Goal: Task Accomplishment & Management: Manage account settings

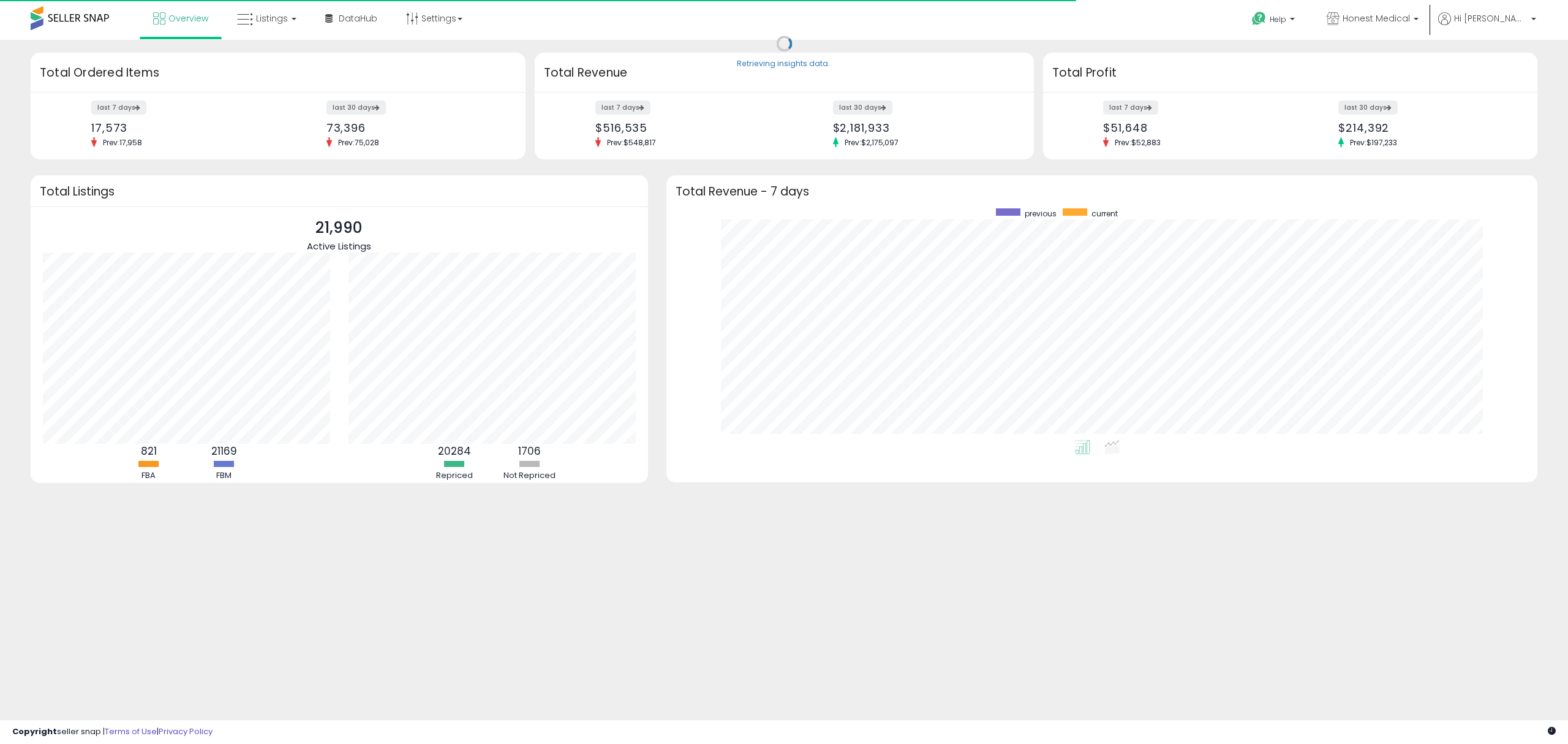
scroll to position [231, 846]
click at [280, 15] on span "Listings" at bounding box center [272, 18] width 32 height 12
click at [267, 55] on icon at bounding box center [275, 60] width 53 height 16
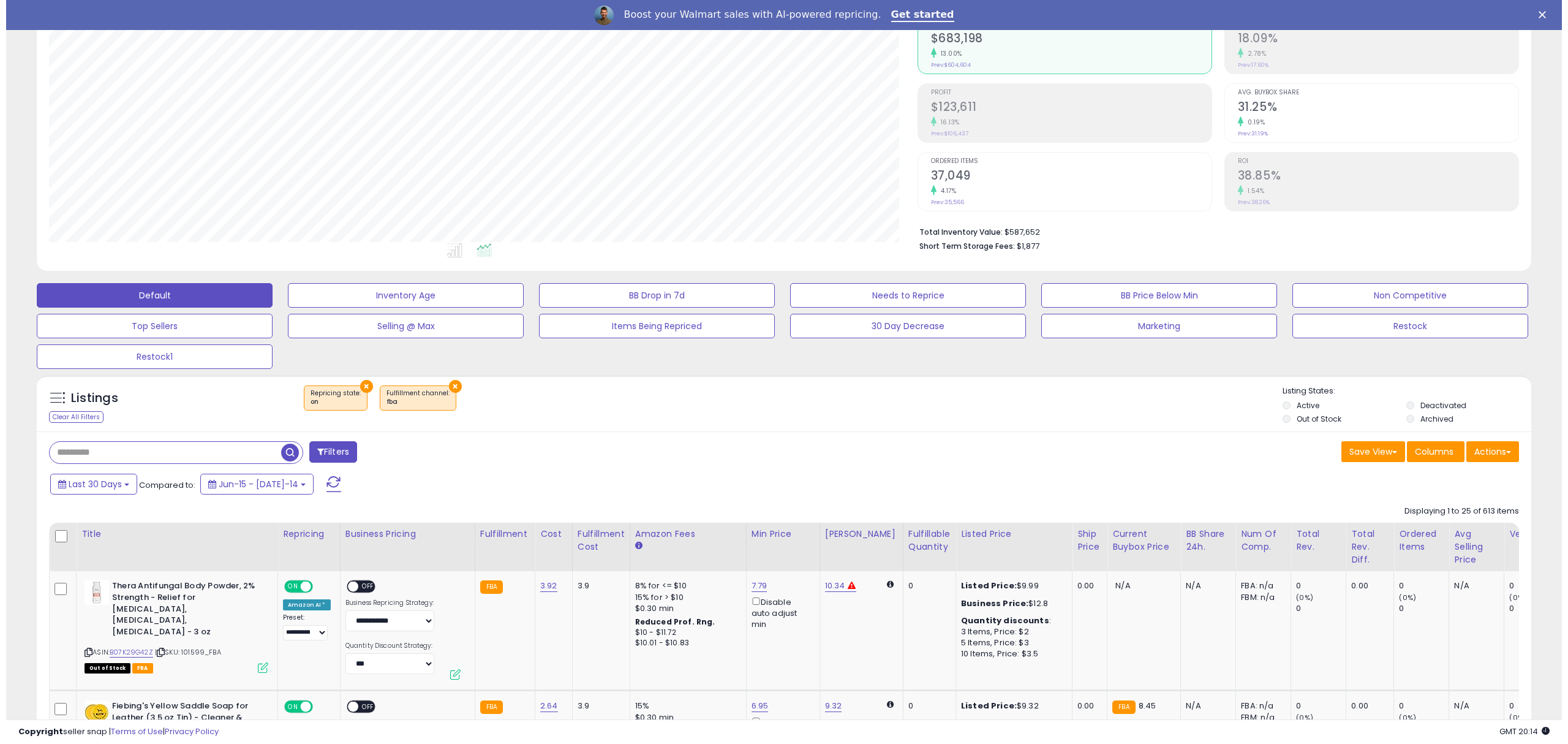
scroll to position [81, 0]
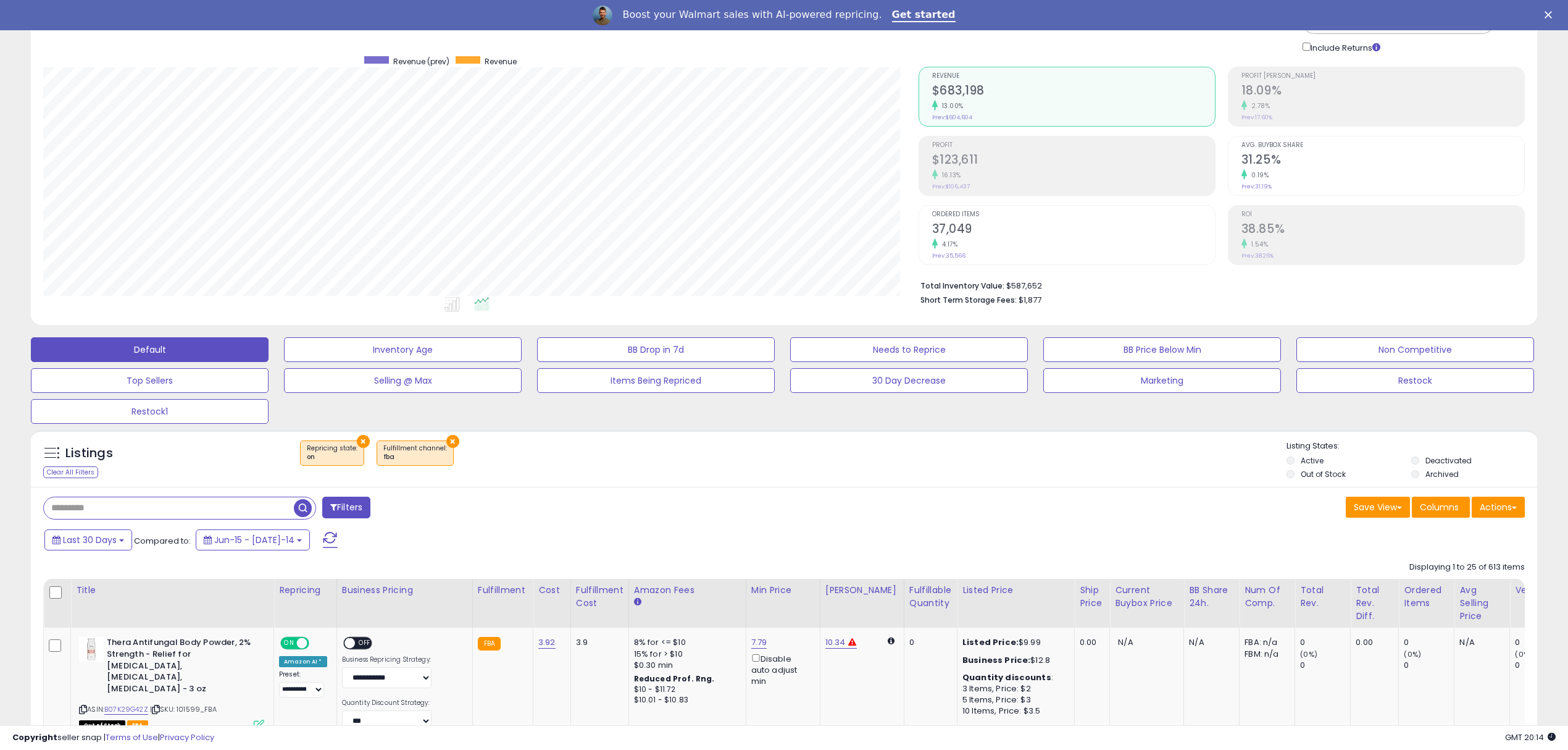
click at [129, 503] on input "text" at bounding box center [168, 508] width 250 height 21
type input "*****"
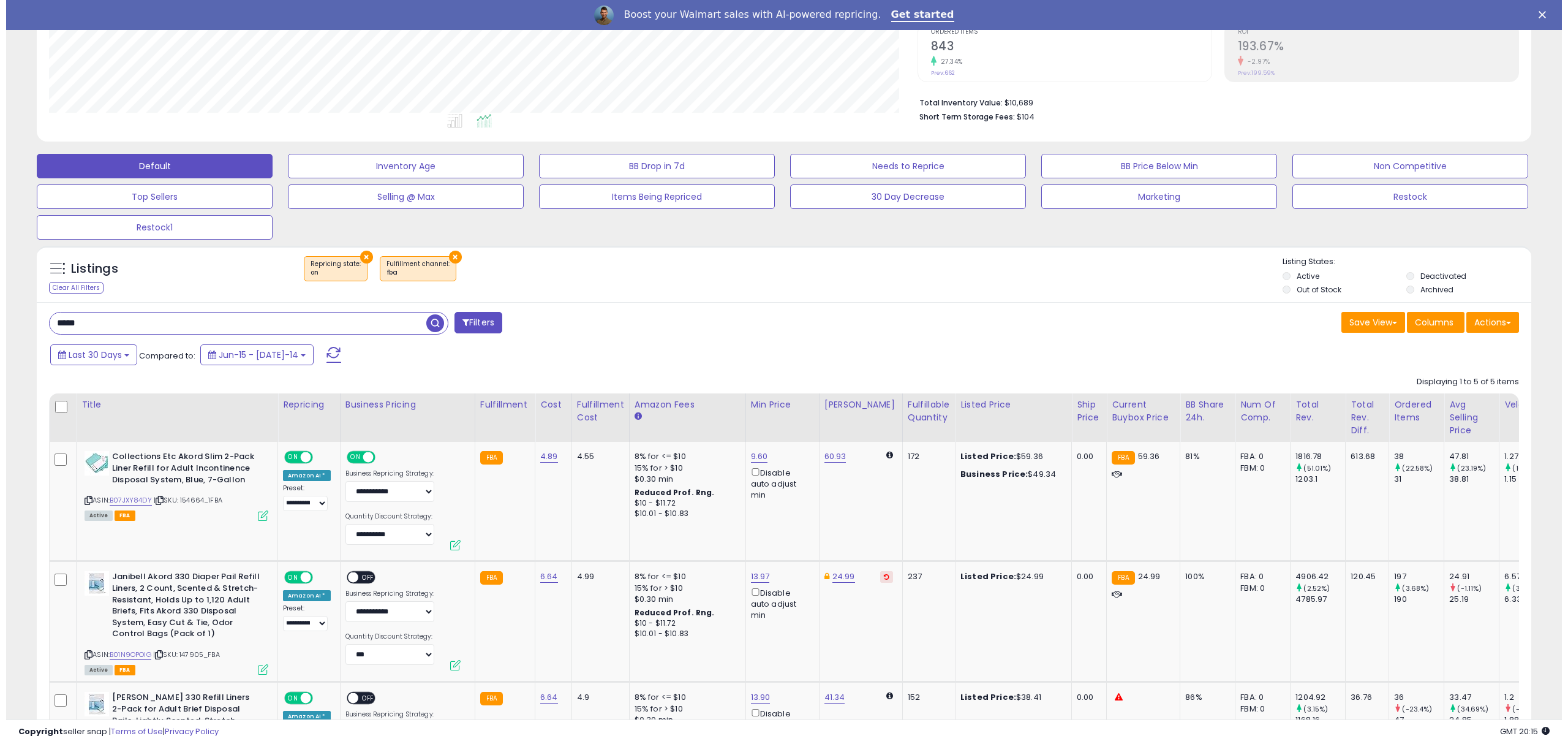
scroll to position [17, 0]
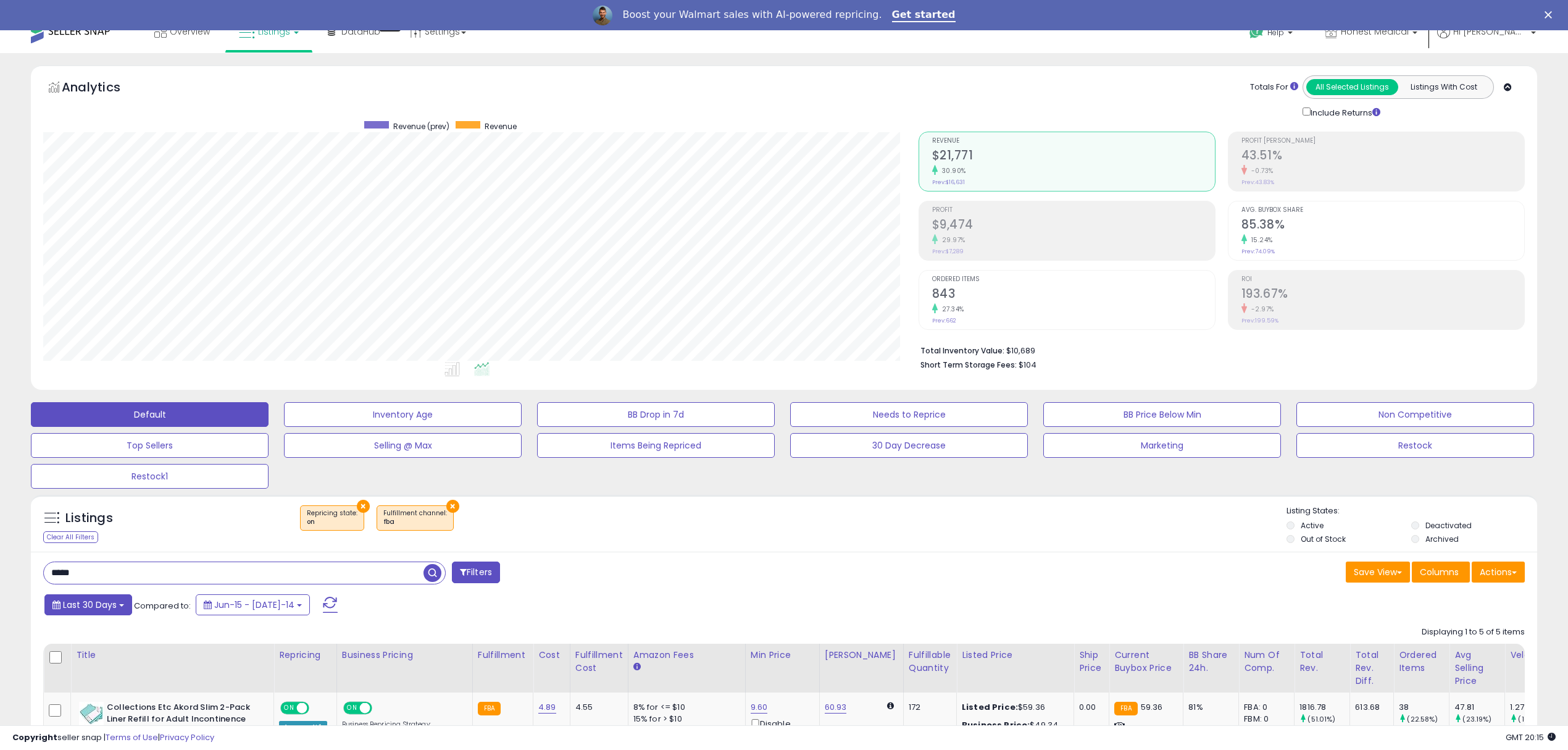
click at [100, 609] on span "Last 30 Days" at bounding box center [89, 605] width 54 height 12
click at [107, 681] on li "Custom Range" at bounding box center [100, 675] width 99 height 17
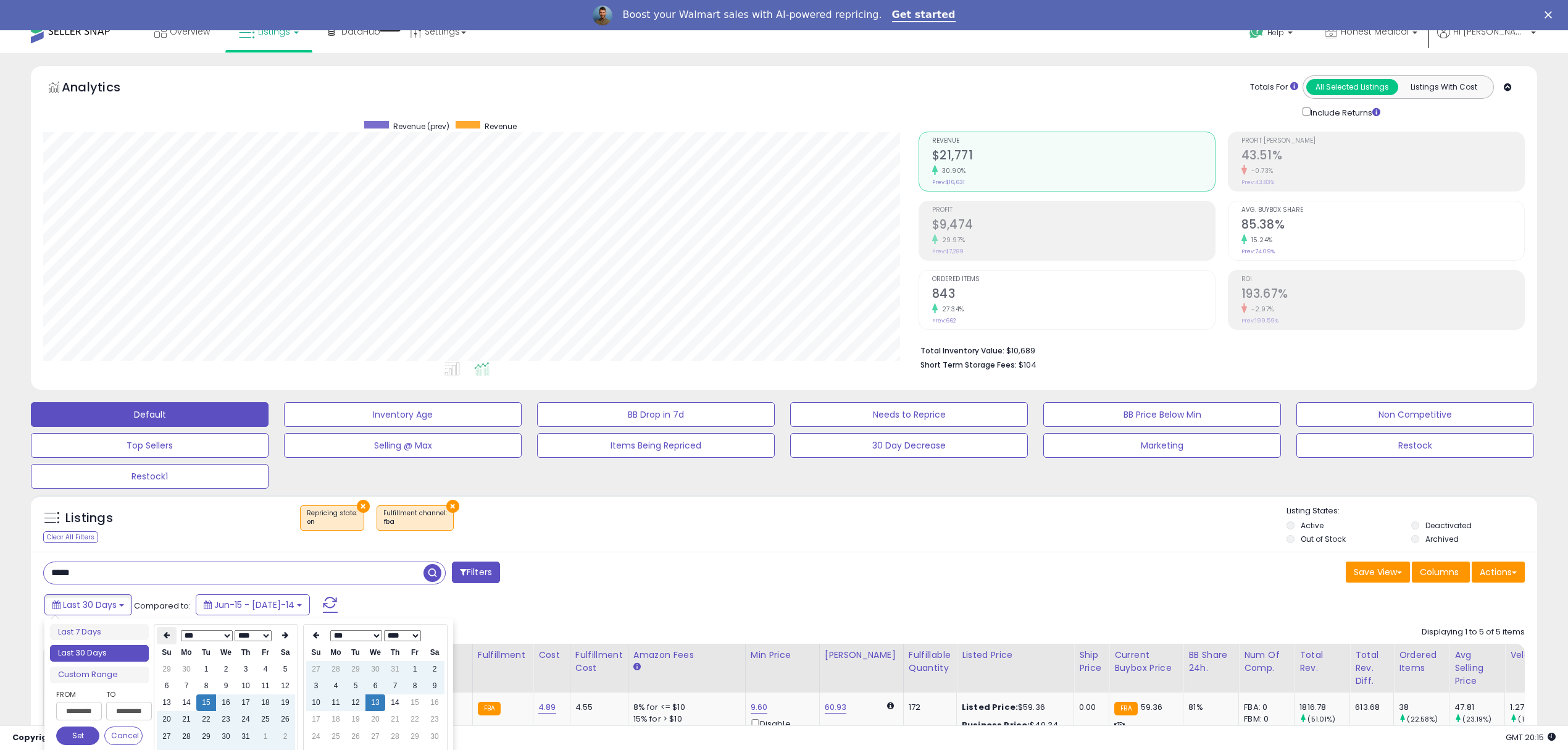
click at [164, 630] on th at bounding box center [167, 635] width 20 height 17
click at [164, 640] on th at bounding box center [167, 635] width 20 height 17
click at [247, 671] on td "1" at bounding box center [246, 669] width 20 height 17
type input "**********"
click at [77, 736] on button "Set" at bounding box center [78, 735] width 43 height 18
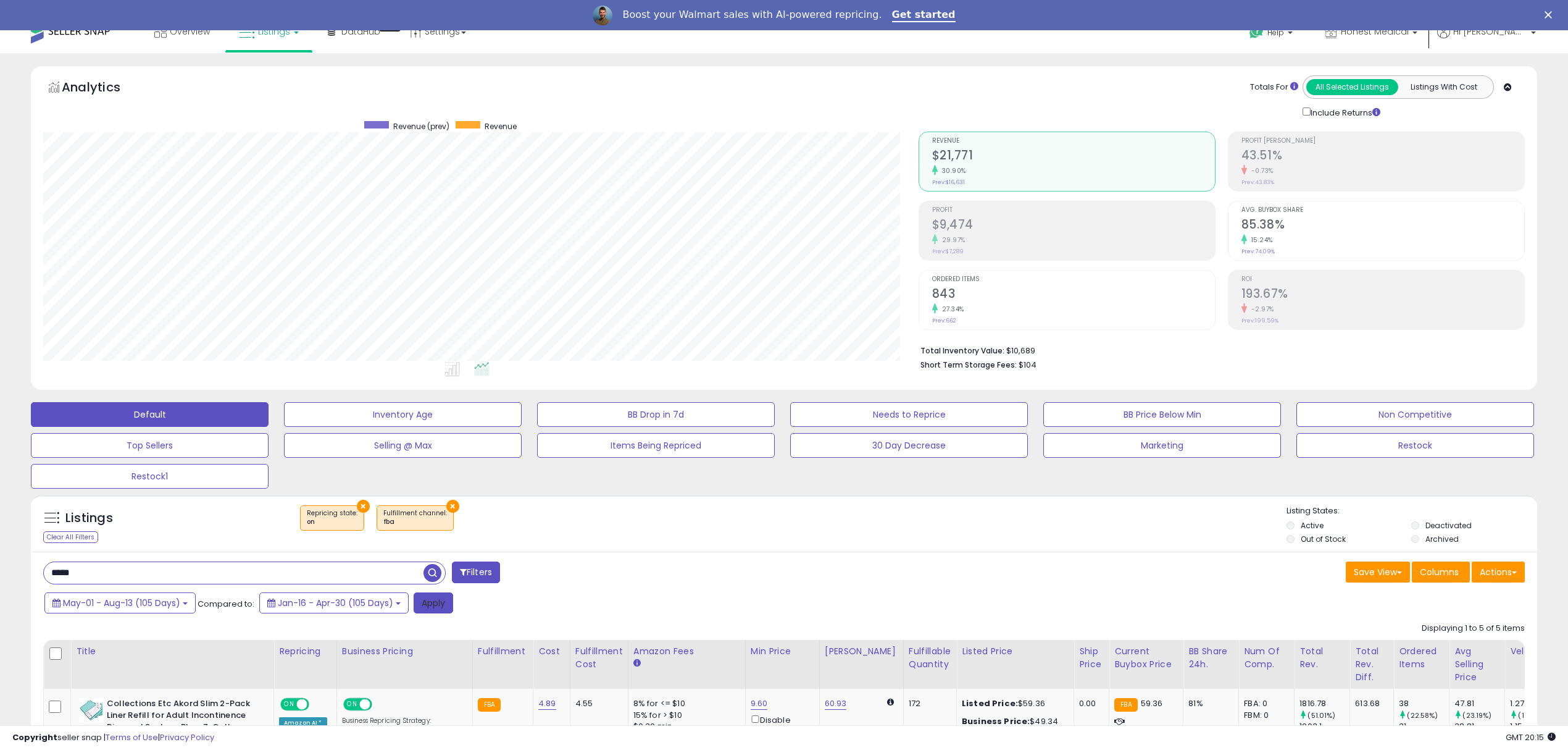
click at [437, 611] on button "Apply" at bounding box center [433, 602] width 40 height 21
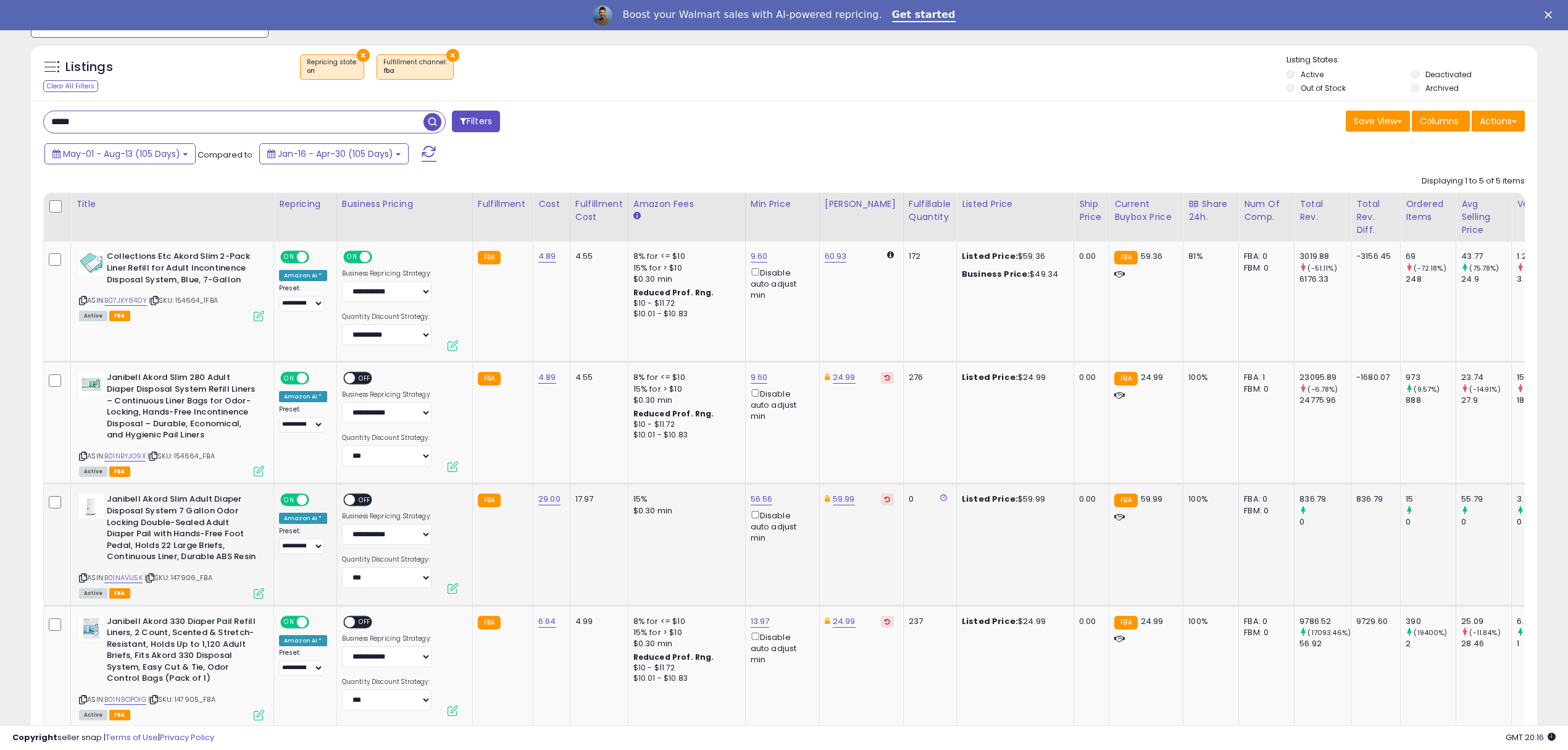
scroll to position [429, 0]
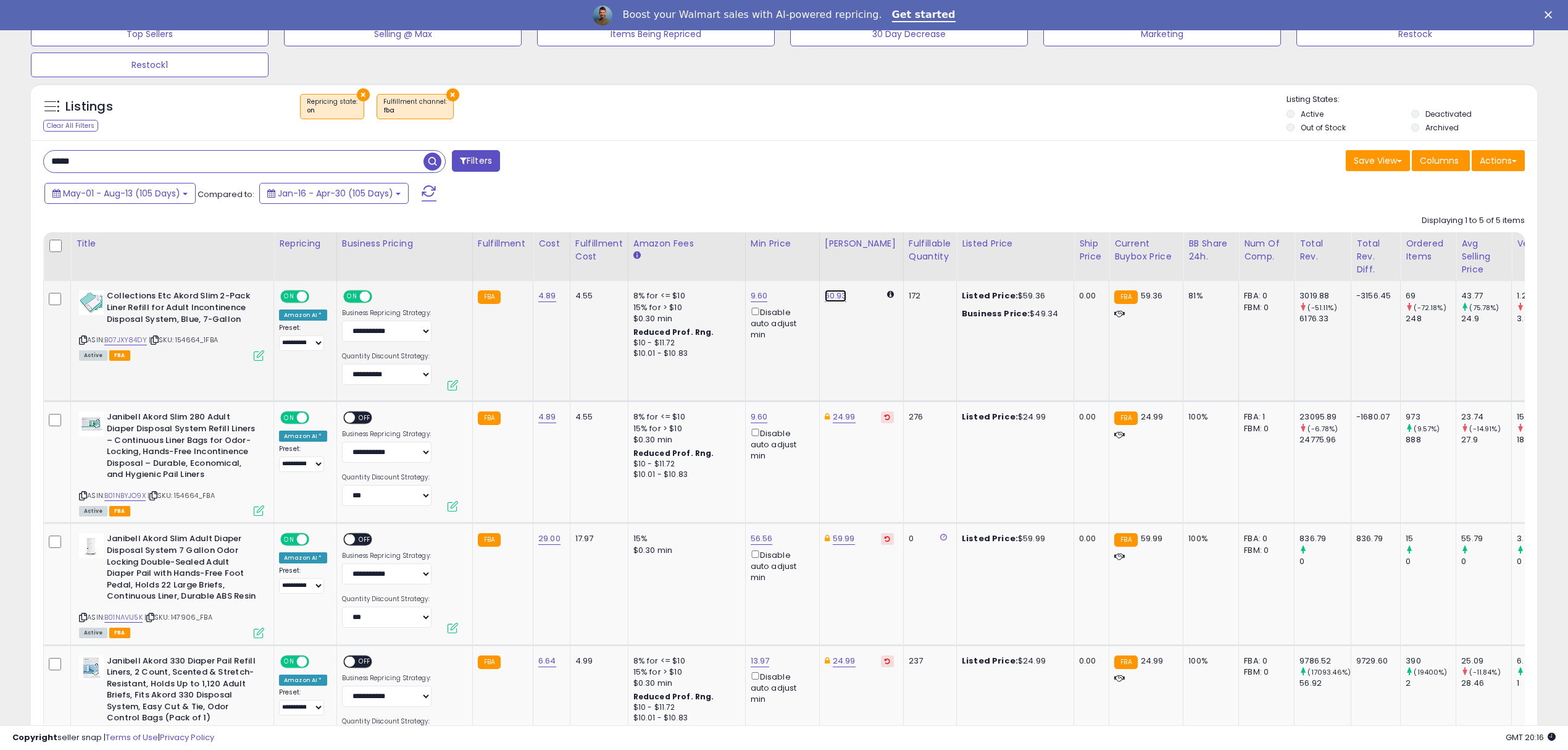
click at [828, 297] on link "60.93" at bounding box center [836, 296] width 22 height 12
drag, startPoint x: 820, startPoint y: 259, endPoint x: 691, endPoint y: 259, distance: 129.0
click at [691, 259] on table "Title Repricing" at bounding box center [1262, 560] width 2439 height 656
type input "*****"
click at [870, 255] on icon "submit" at bounding box center [866, 251] width 7 height 7
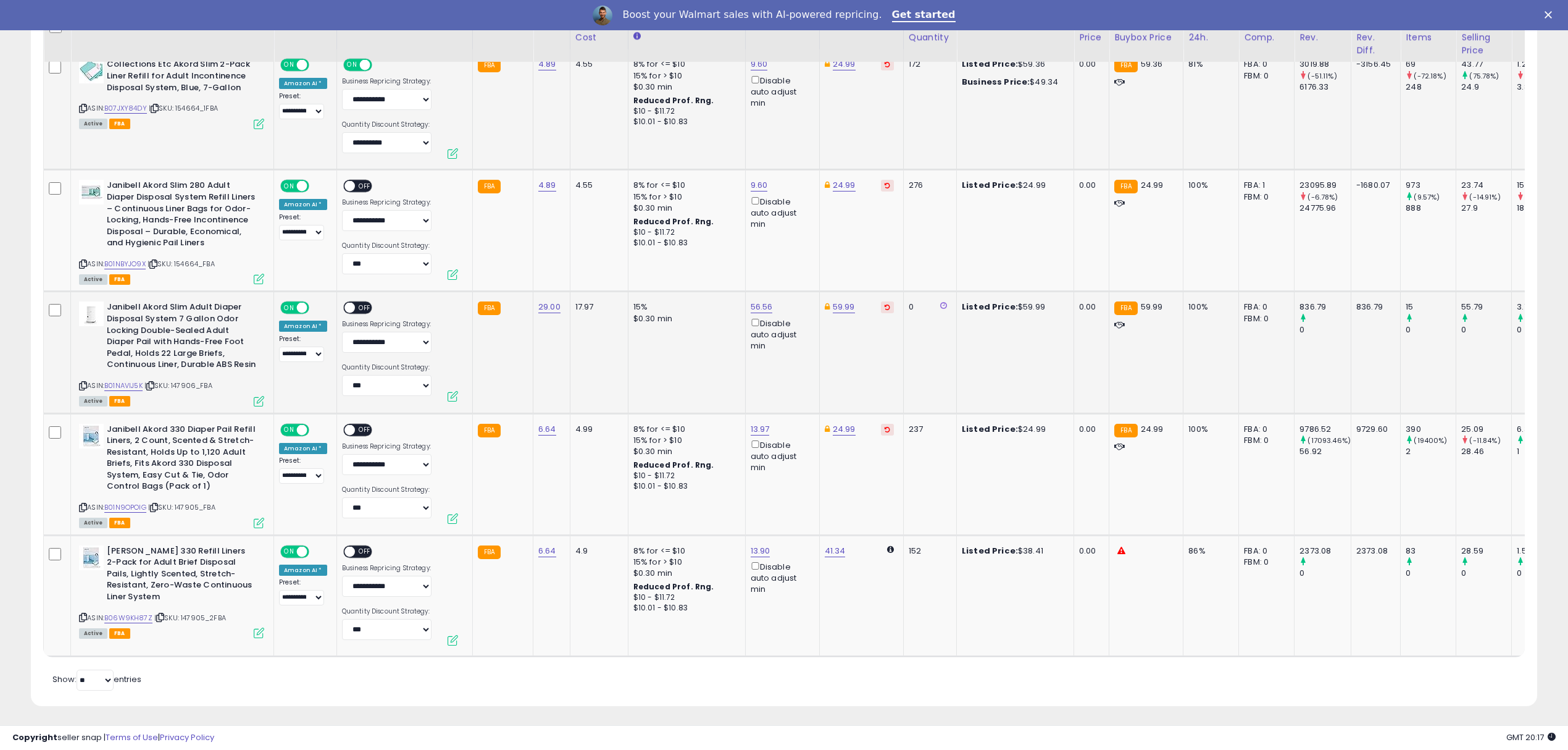
scroll to position [676, 0]
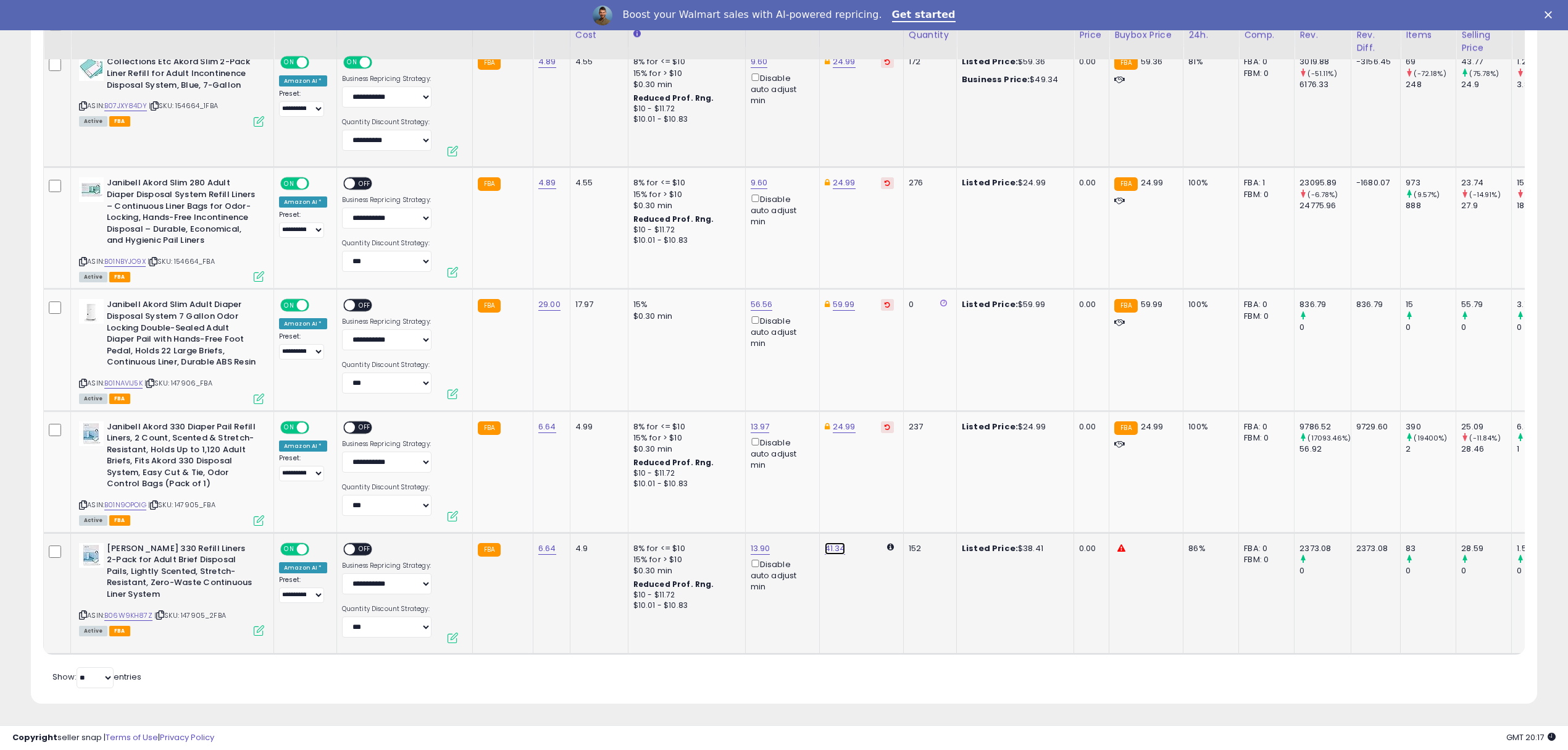
click at [833, 543] on link "41.34" at bounding box center [835, 548] width 21 height 12
drag, startPoint x: 817, startPoint y: 493, endPoint x: 613, endPoint y: 456, distance: 207.3
click at [657, 469] on tbody "**********" at bounding box center [1262, 350] width 2438 height 606
type input "*****"
click at [869, 499] on icon "submit" at bounding box center [865, 502] width 7 height 7
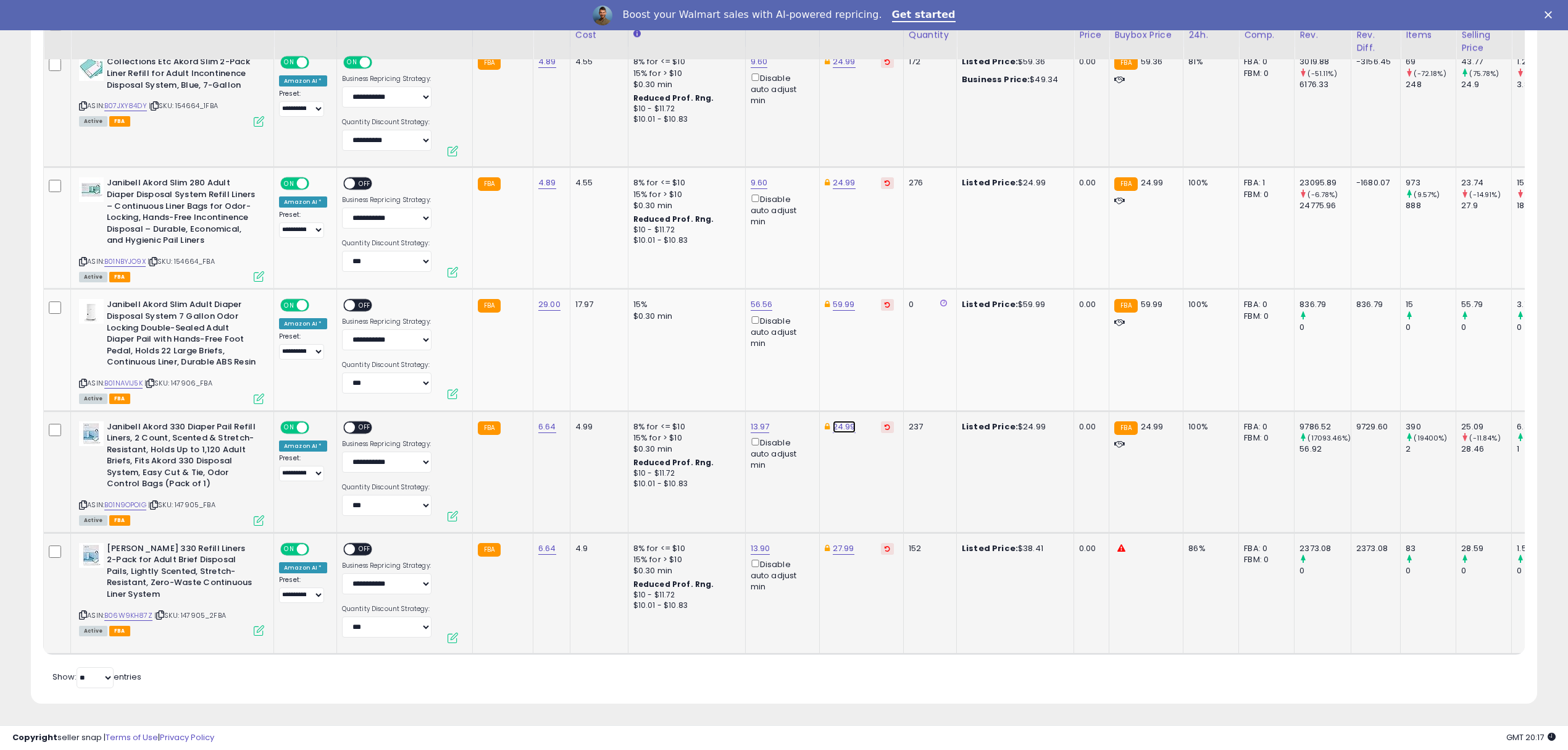
click at [841, 68] on link "24.99" at bounding box center [845, 61] width 23 height 12
drag, startPoint x: 825, startPoint y: 362, endPoint x: 668, endPoint y: 368, distance: 157.1
click at [689, 371] on tbody "**********" at bounding box center [1262, 350] width 2438 height 606
type input "*****"
click at [885, 374] on button "submit" at bounding box center [874, 382] width 21 height 18
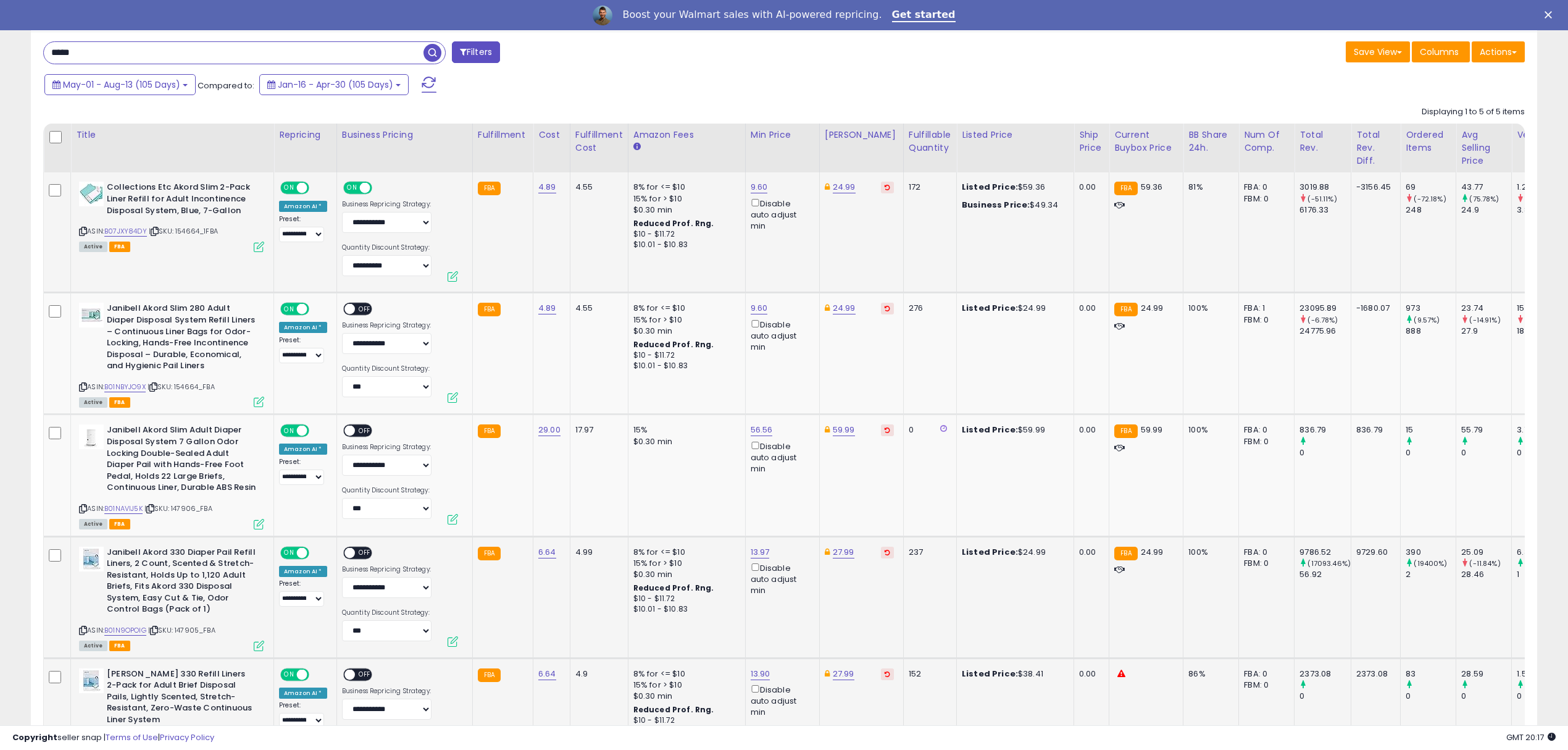
scroll to position [511, 0]
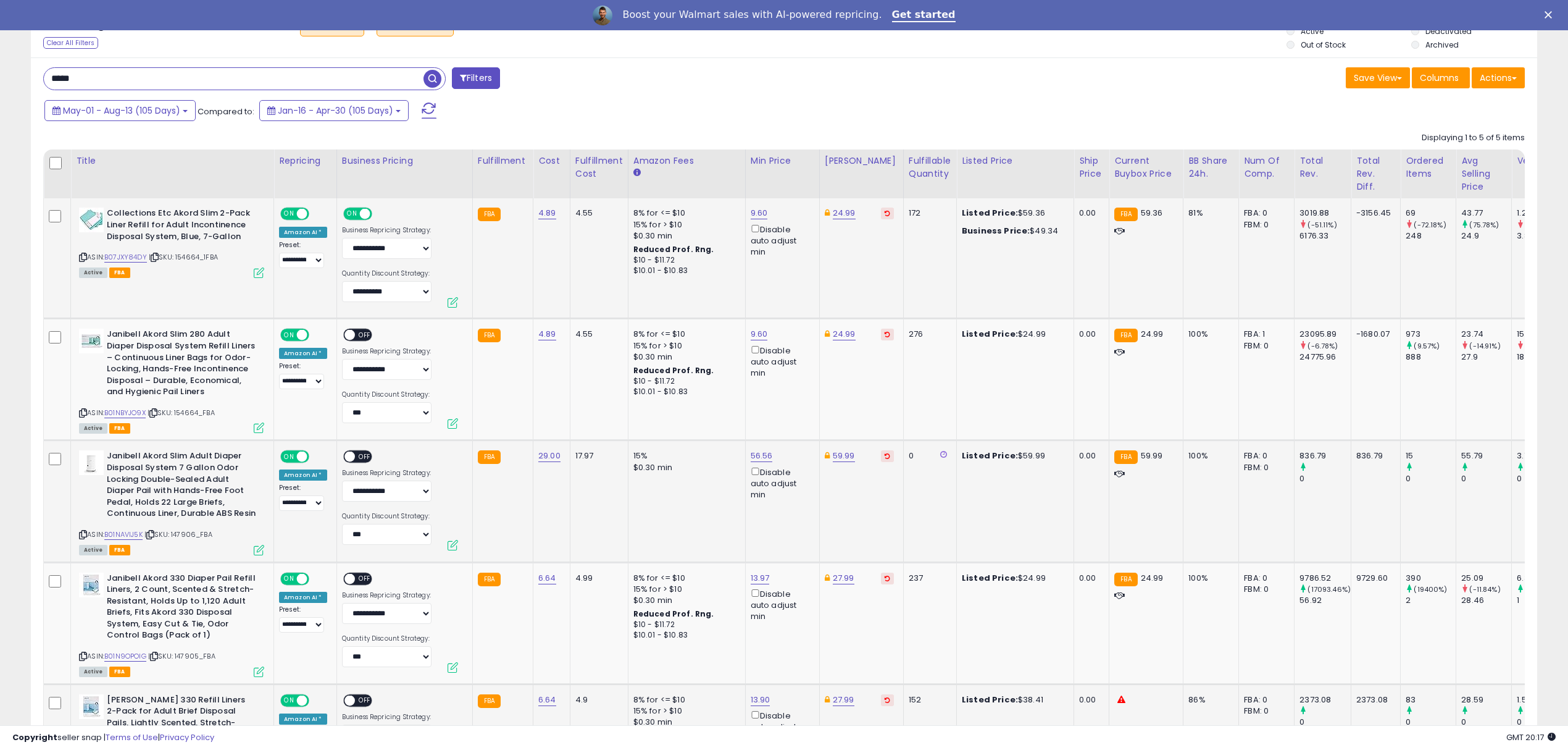
click at [129, 529] on div "ASIN: B01NAVIJ5K | SKU: 147906_FBA Active FBA" at bounding box center [172, 501] width 185 height 103
click at [126, 535] on link "B01NAVIJ5K" at bounding box center [123, 534] width 38 height 11
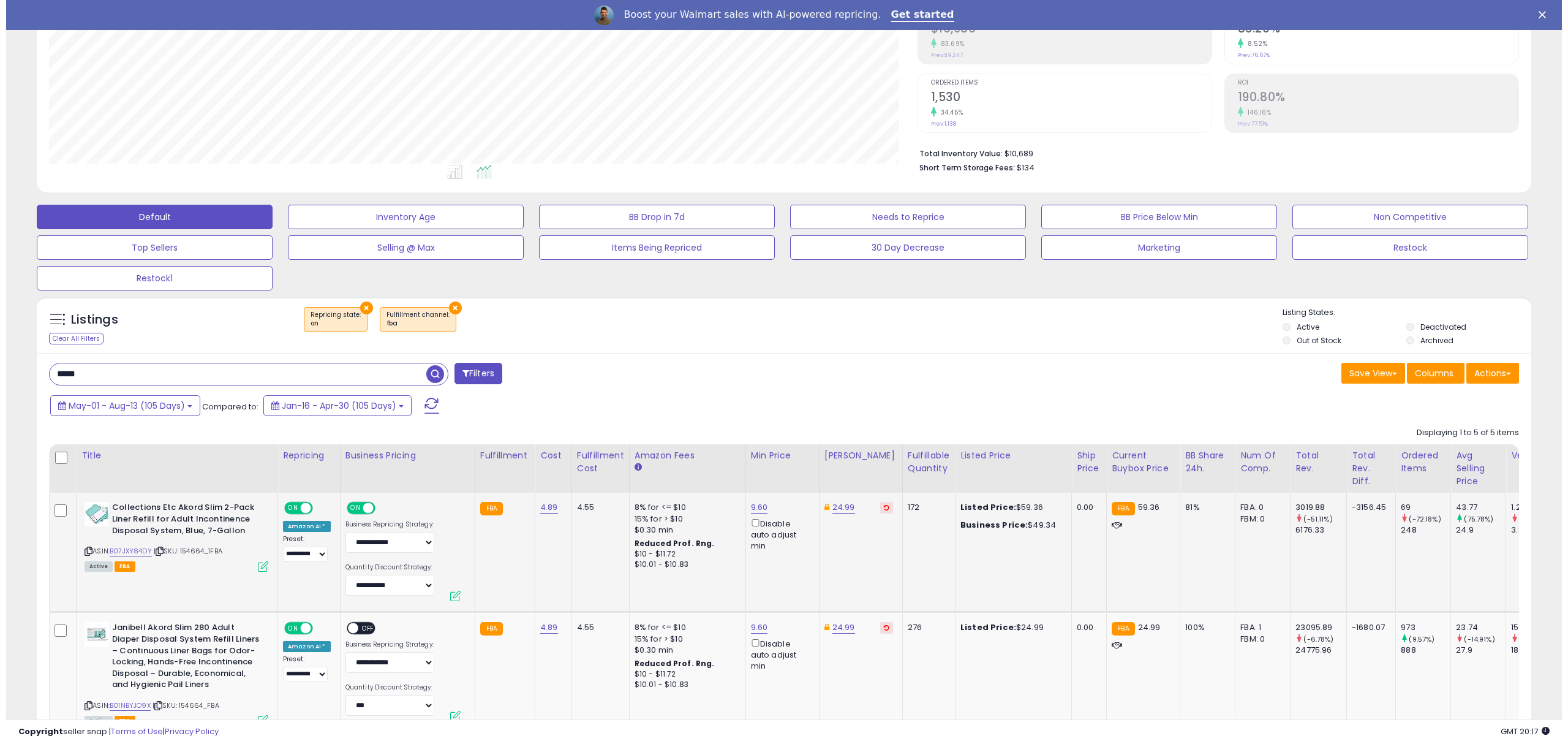
scroll to position [0, 0]
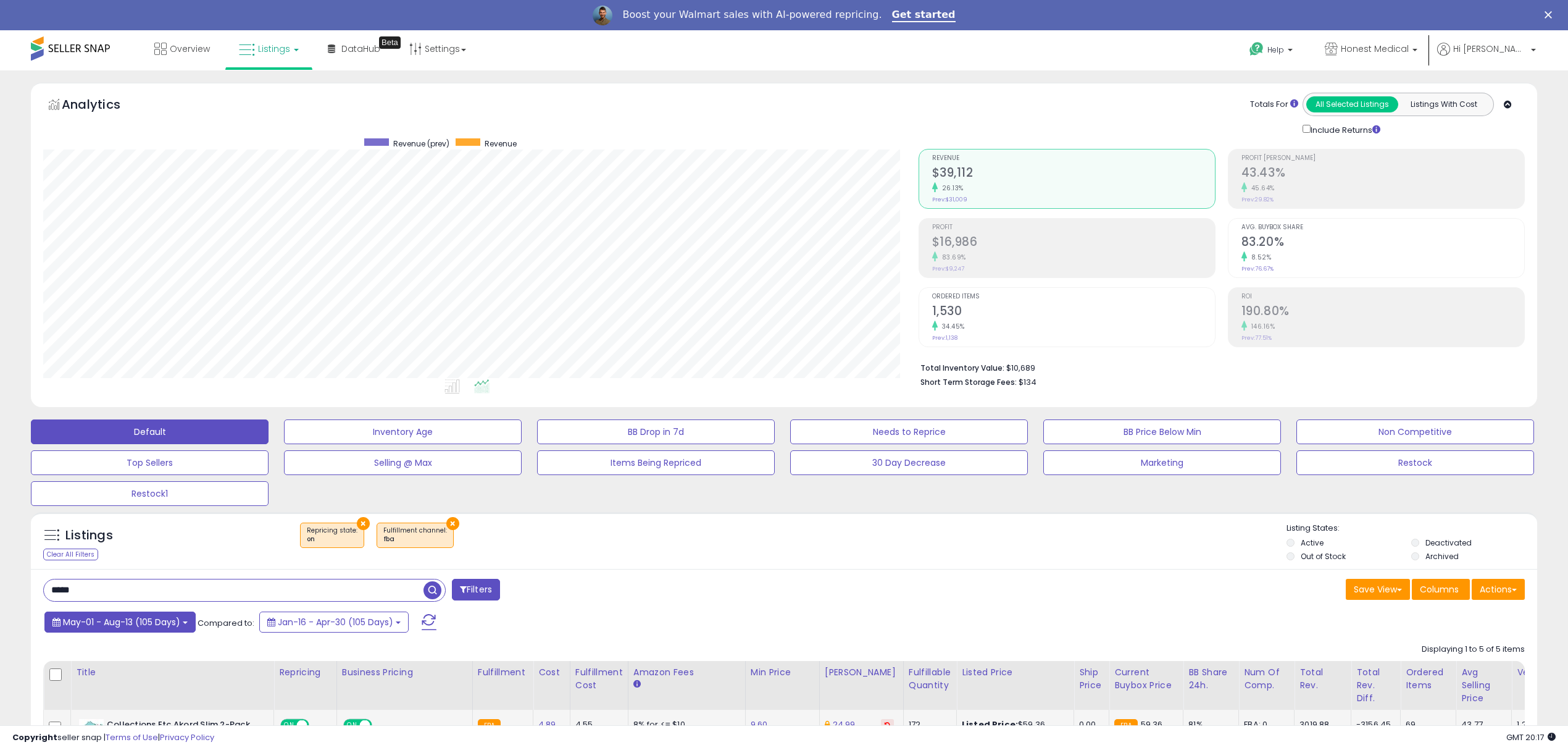
click at [116, 625] on span "May-01 - Aug-13 (105 Days)" at bounding box center [121, 622] width 117 height 12
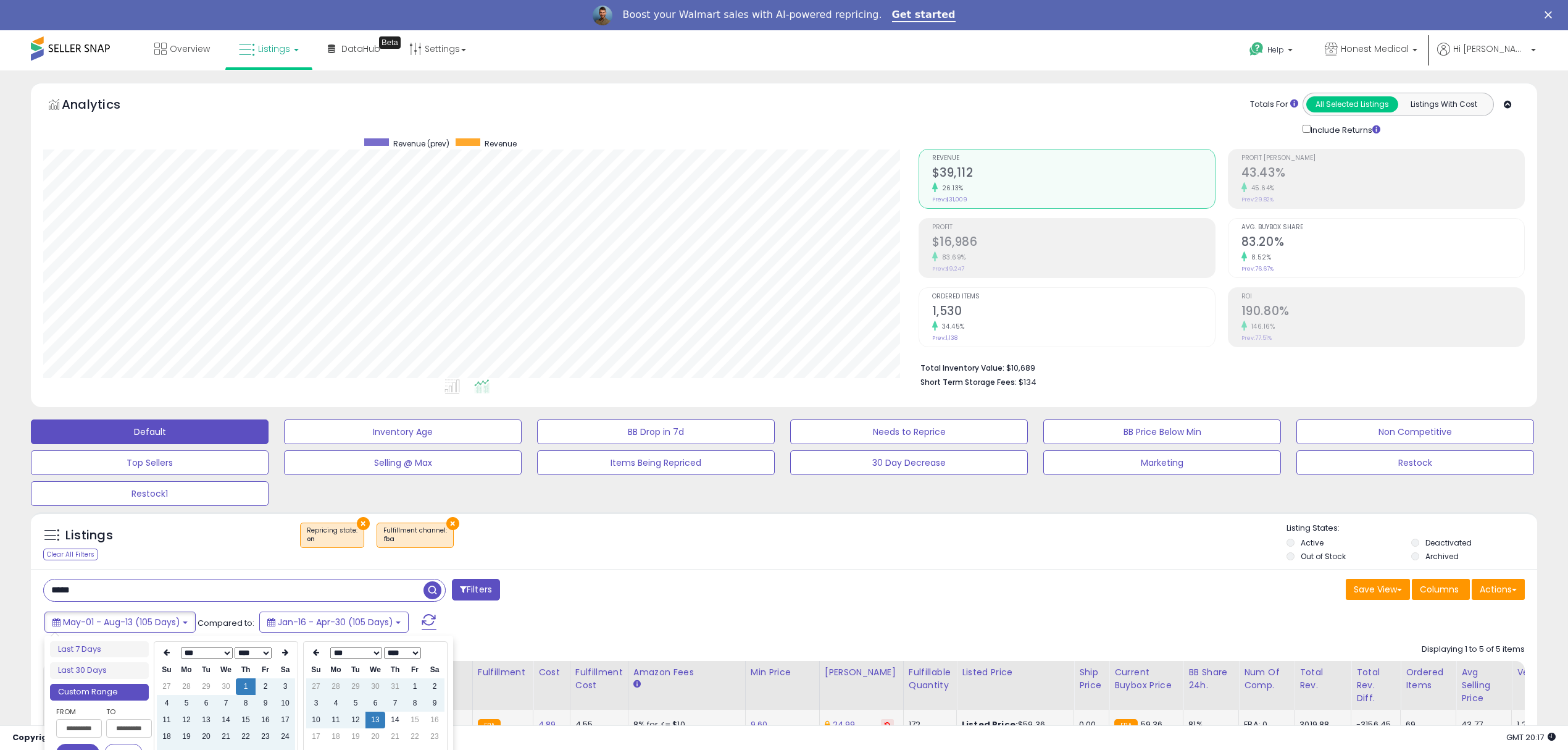
click at [846, 519] on div "Listings Clear All Filters × Repricing state : on × Fulfillment channel : fba L…" at bounding box center [784, 540] width 1507 height 57
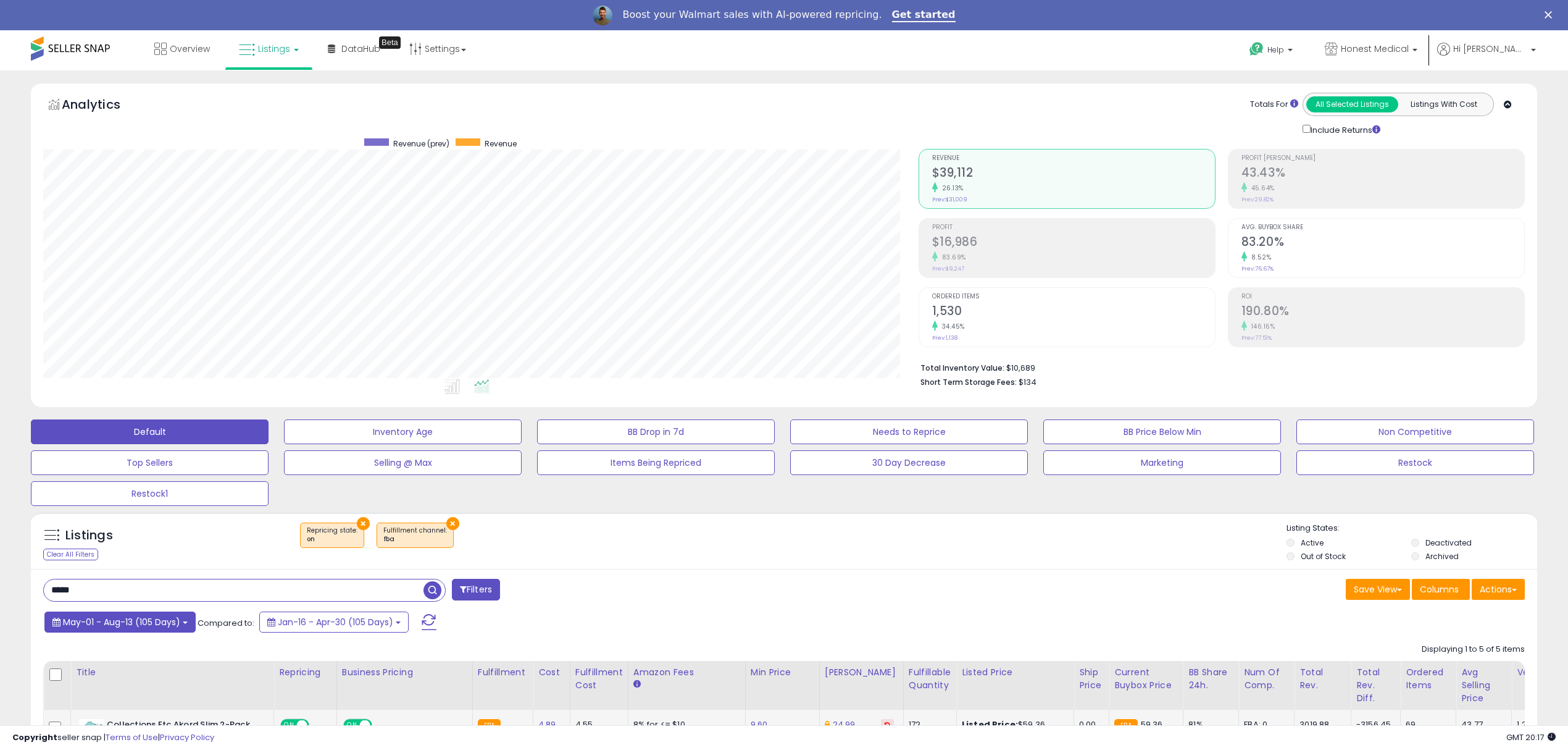
click at [157, 625] on span "May-01 - Aug-13 (105 Days)" at bounding box center [121, 622] width 117 height 12
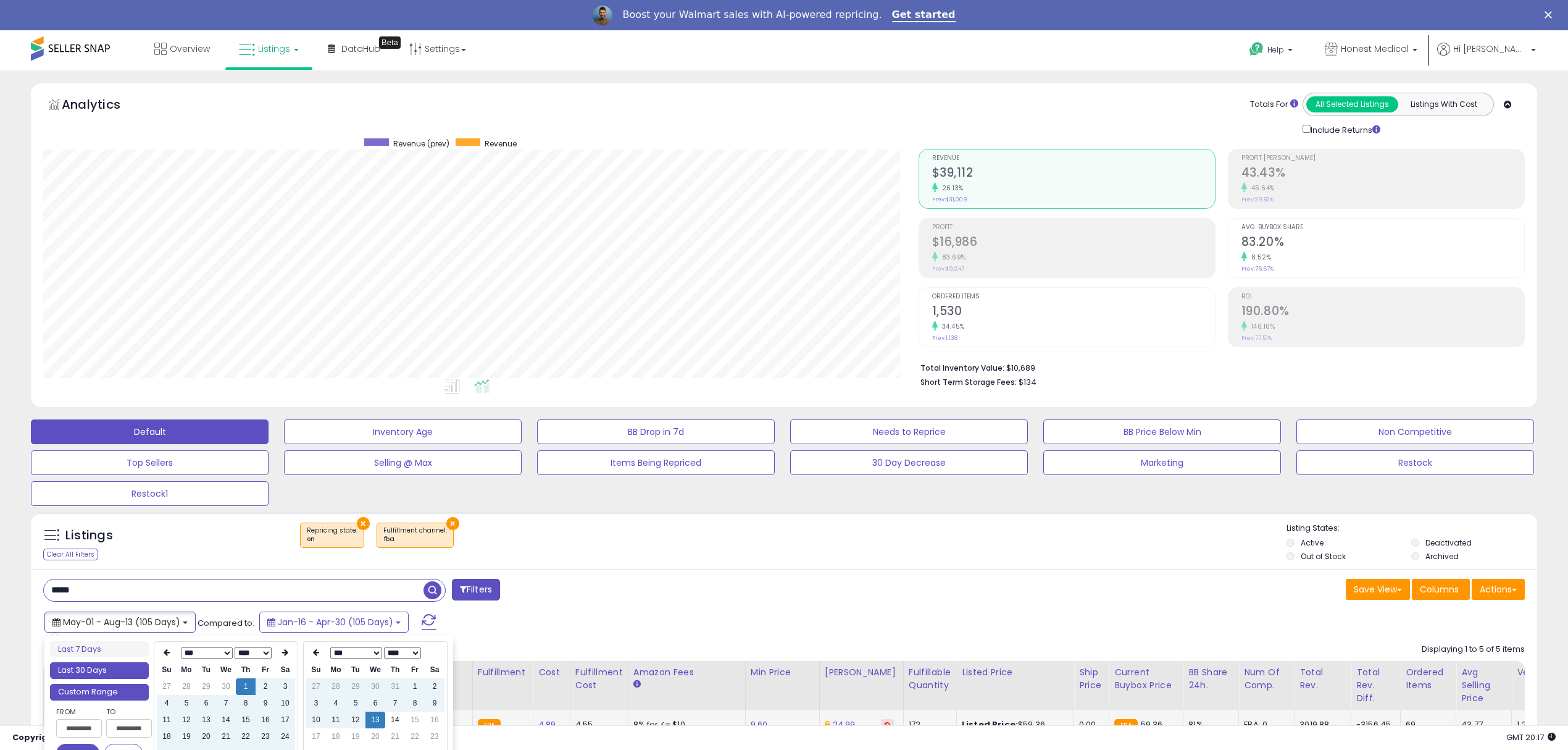
type input "**********"
click at [116, 670] on li "Last 30 Days" at bounding box center [100, 671] width 99 height 17
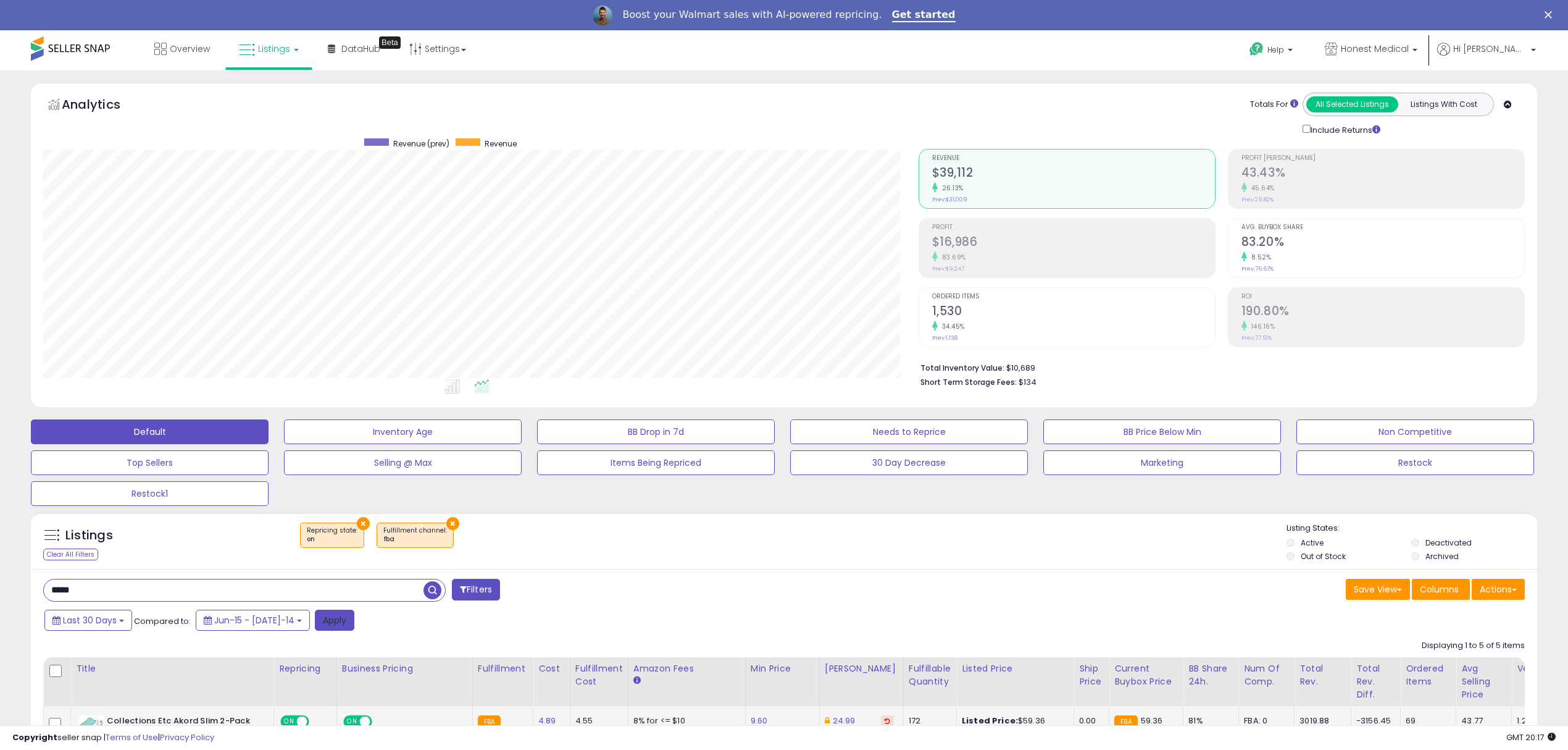
click at [331, 624] on button "Apply" at bounding box center [334, 619] width 40 height 21
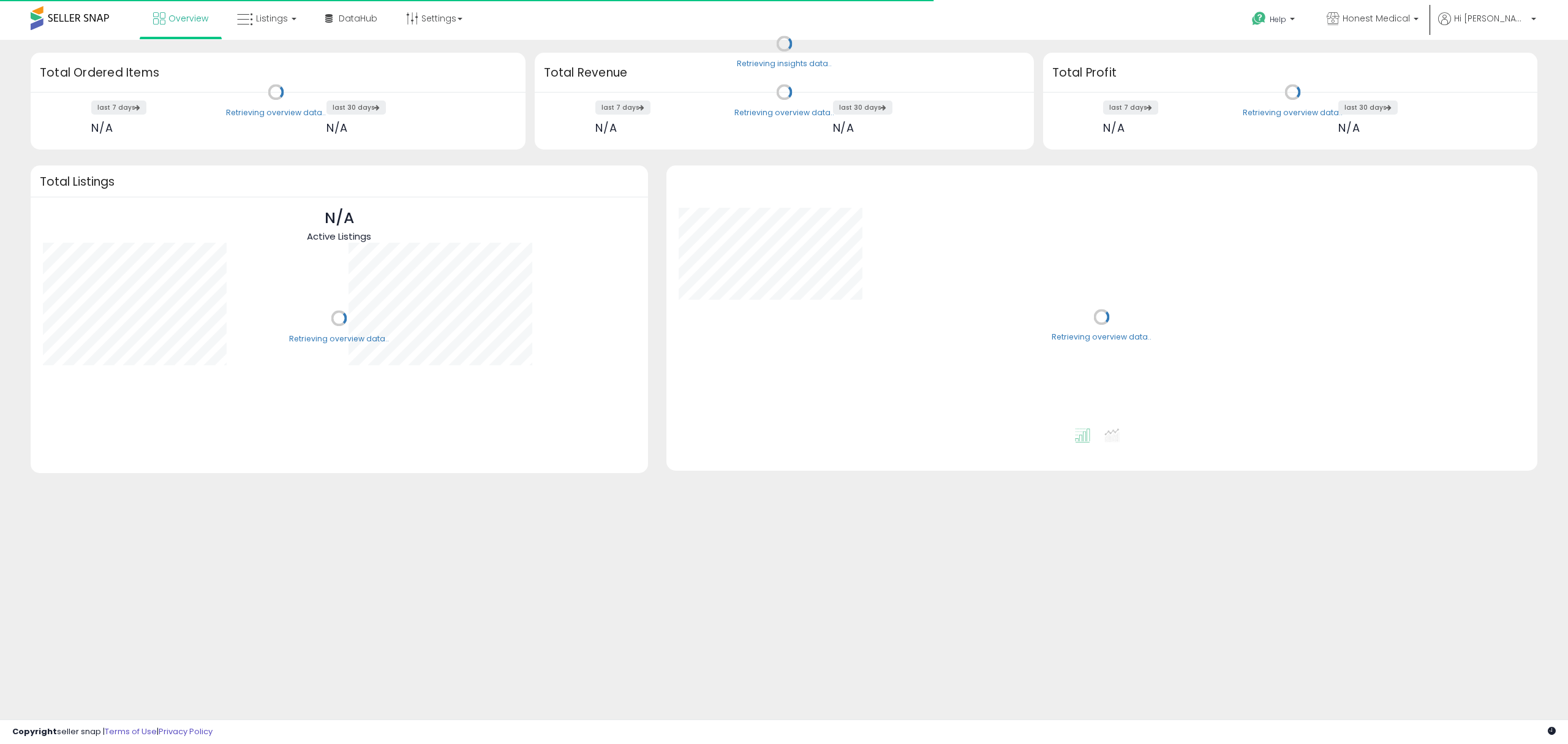
click at [3, 630] on body "Unable to login Retrieving listings data.. has not yet accepted the Terms of Us…" at bounding box center [784, 372] width 1568 height 744
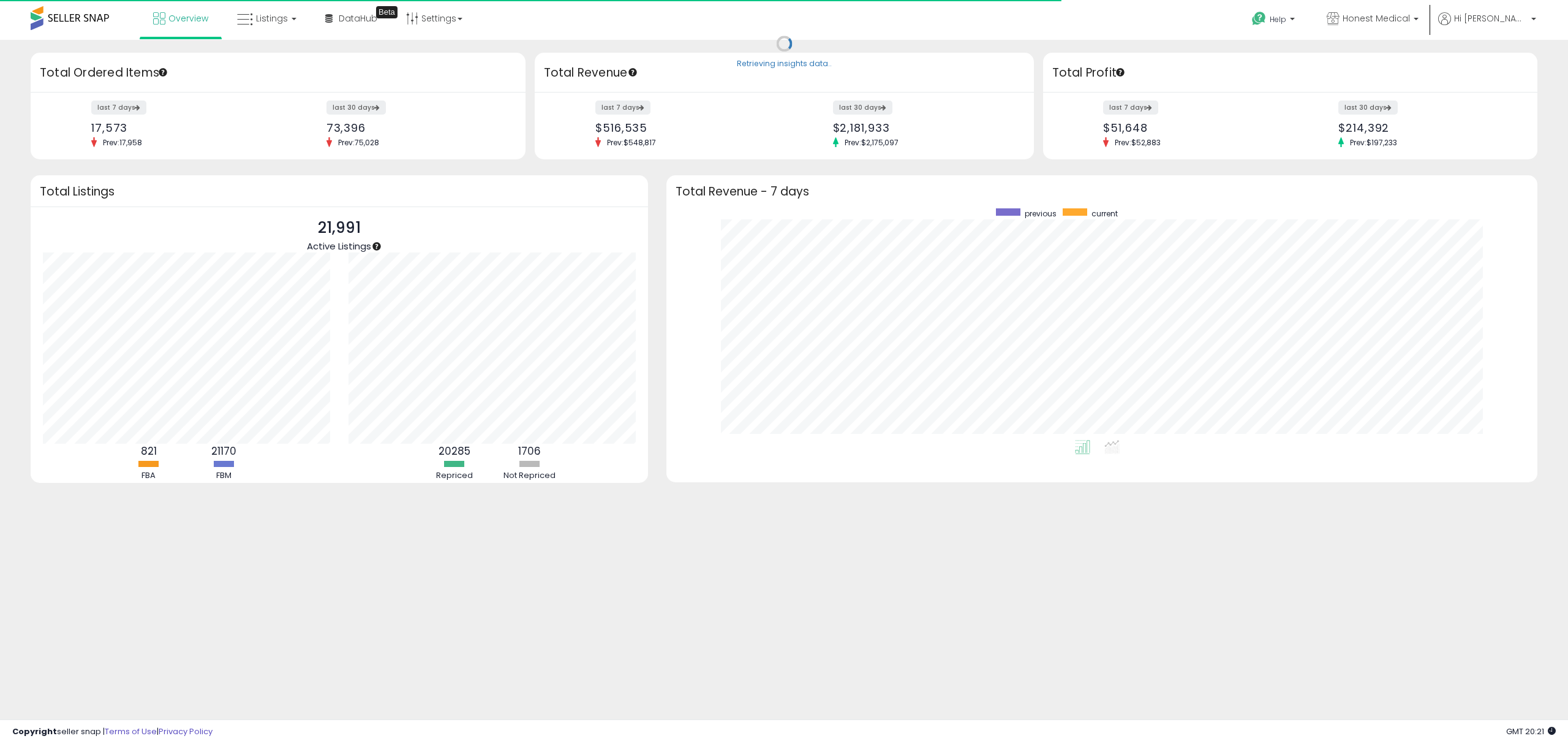
scroll to position [231, 846]
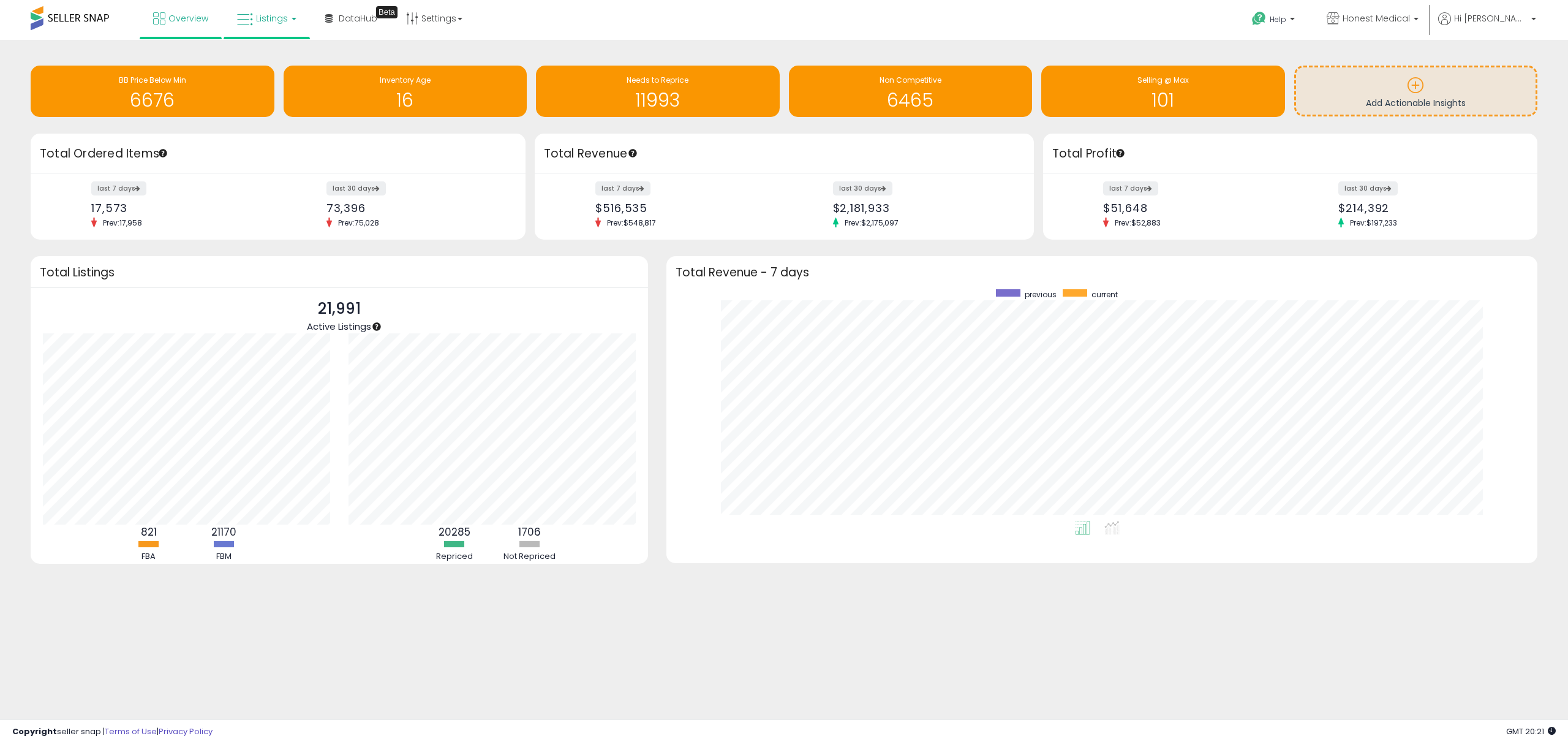
drag, startPoint x: 272, startPoint y: 22, endPoint x: 280, endPoint y: 29, distance: 10.6
click at [272, 22] on span "Listings" at bounding box center [272, 18] width 32 height 12
click at [285, 66] on icon at bounding box center [275, 60] width 53 height 16
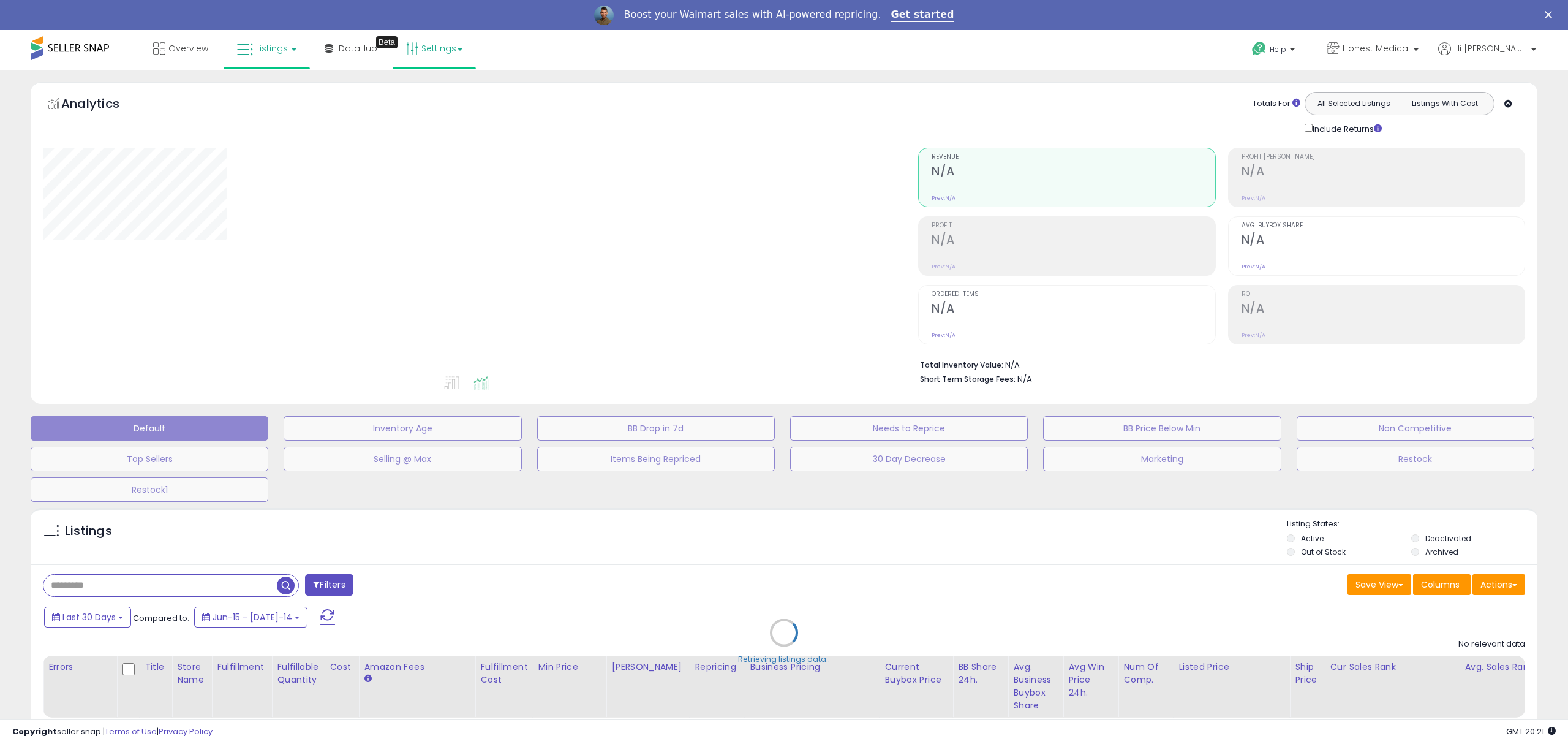
click at [459, 40] on link "Settings" at bounding box center [434, 48] width 75 height 37
click at [458, 50] on b at bounding box center [460, 49] width 5 height 2
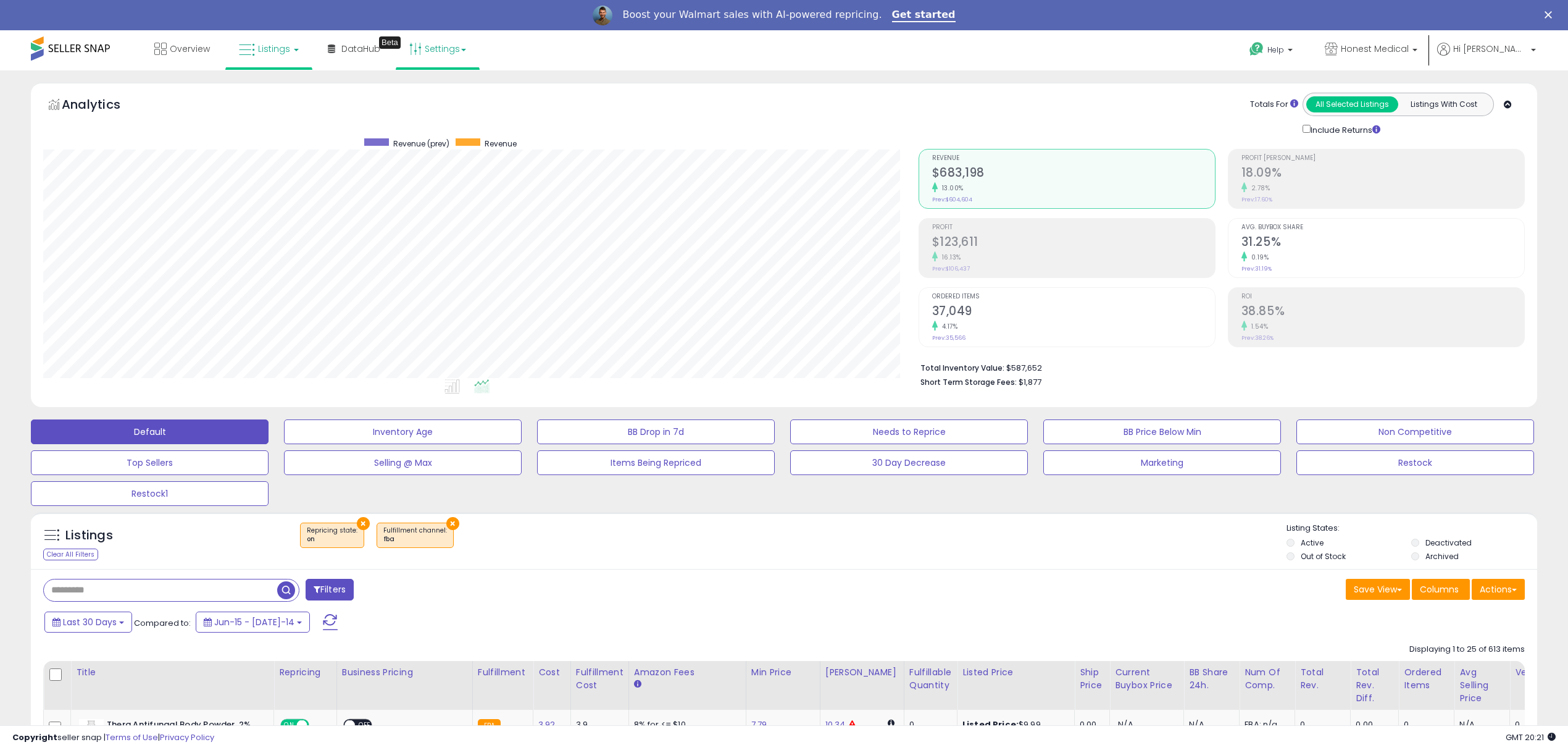
scroll to position [253, 875]
click at [455, 55] on link "Settings" at bounding box center [438, 49] width 75 height 37
click at [443, 92] on link "Store settings" at bounding box center [439, 93] width 55 height 12
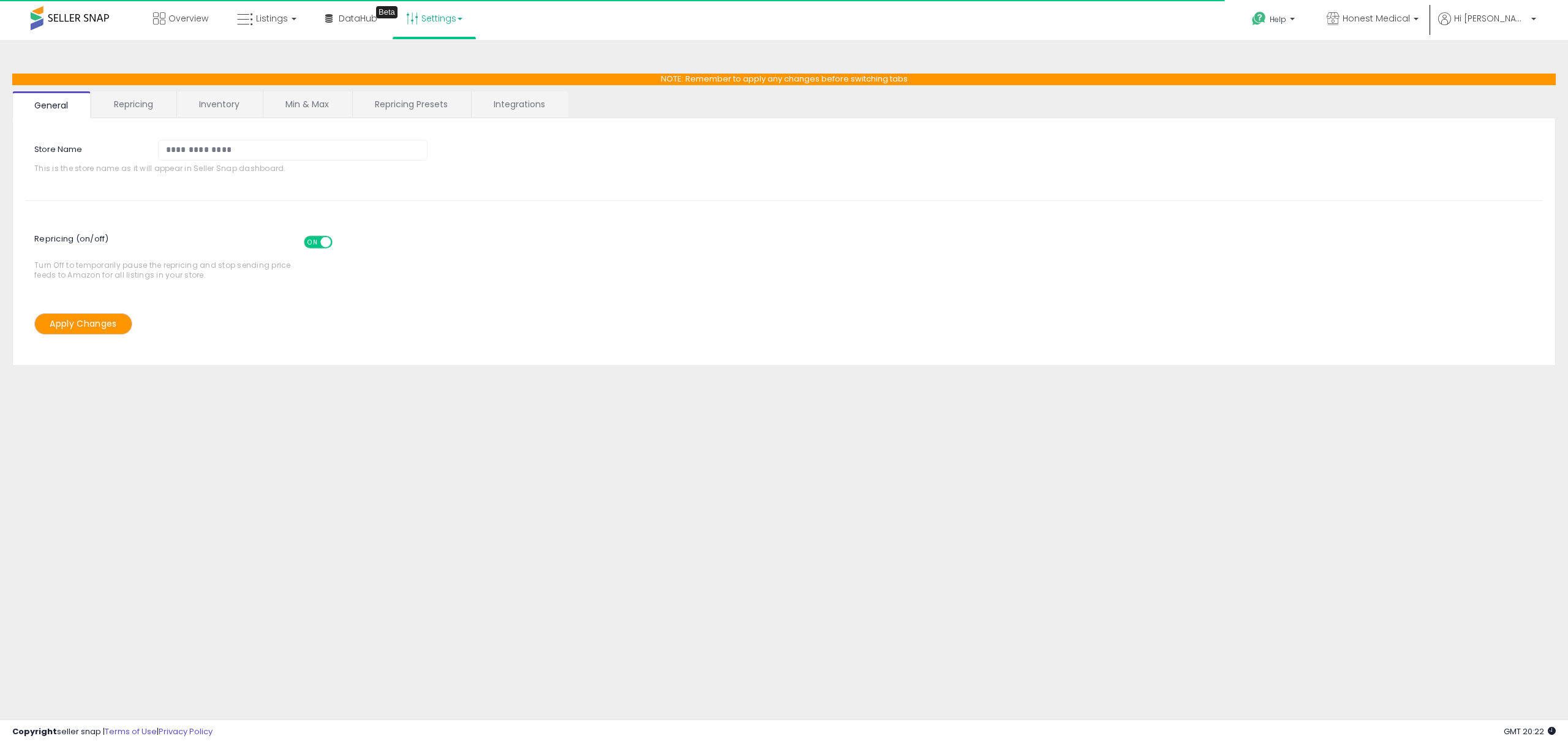
click at [513, 103] on link "Integrations" at bounding box center [519, 103] width 96 height 25
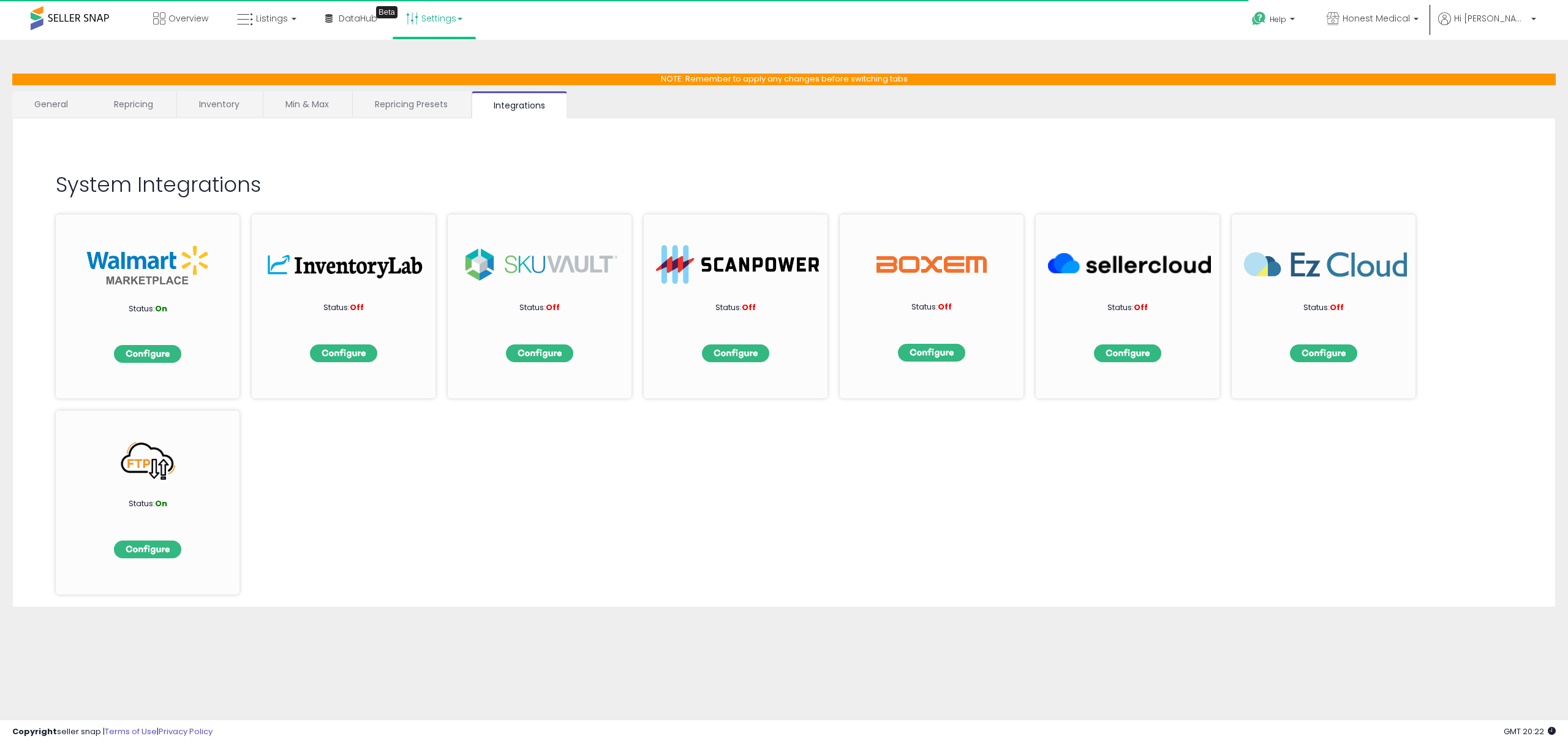
click at [434, 109] on link "Repricing Presets" at bounding box center [411, 103] width 117 height 25
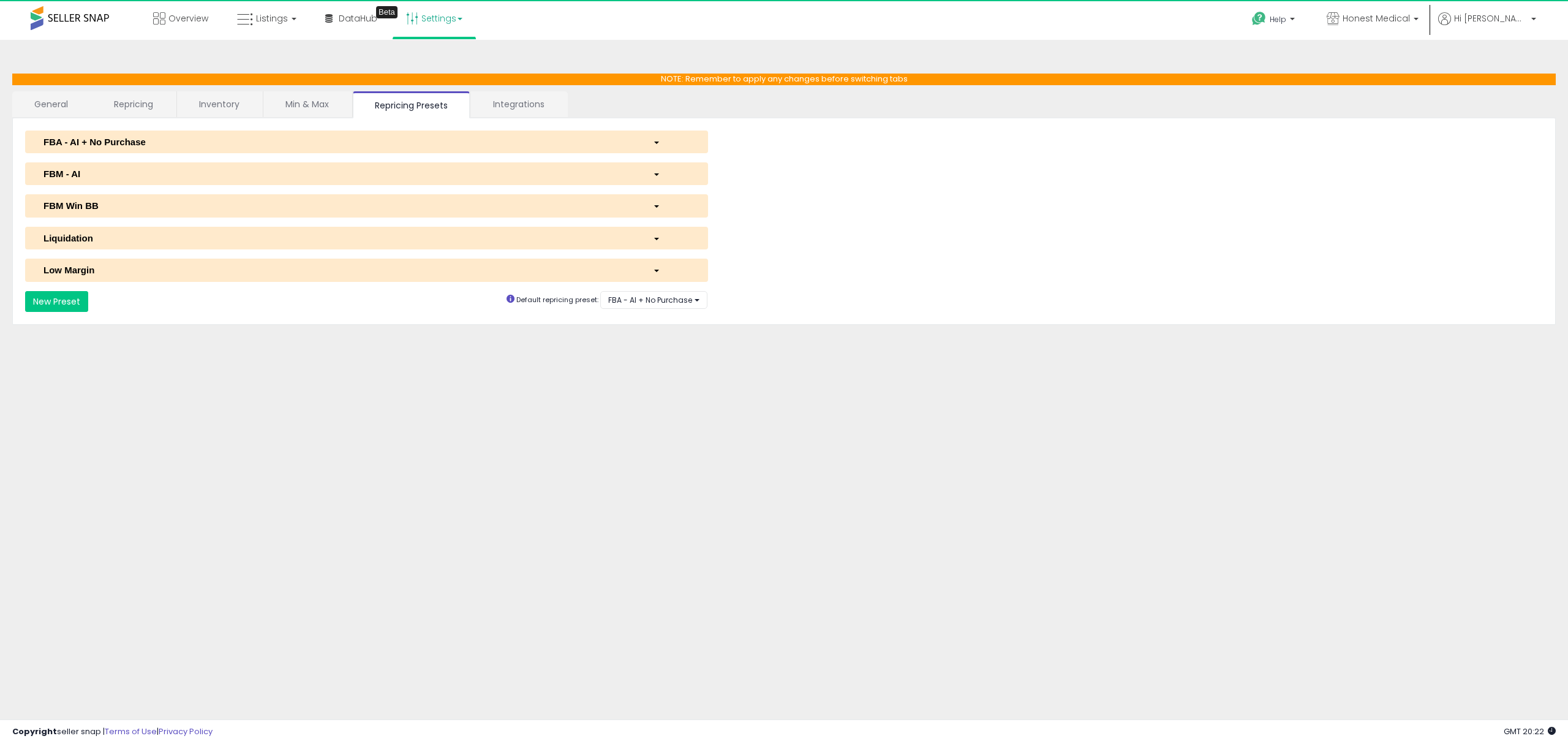
click at [305, 103] on link "Min & Max" at bounding box center [307, 103] width 88 height 25
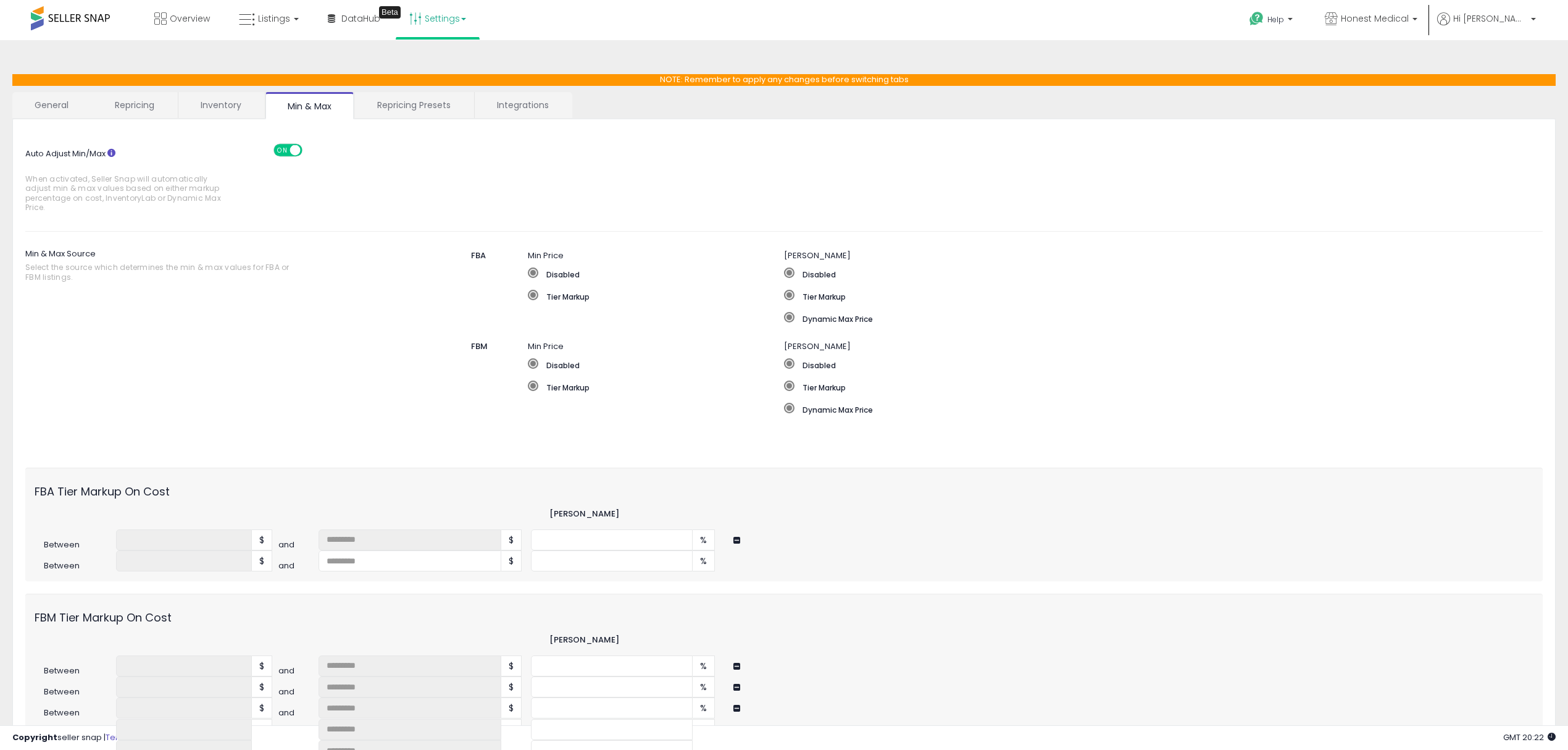
click at [605, 99] on ul "General Repricing Inventory Min & Max Repricing Presets Integrations" at bounding box center [784, 105] width 1543 height 27
click at [1399, 22] on span "Honest Medical" at bounding box center [1375, 18] width 68 height 12
click at [1495, 23] on p "Hi [PERSON_NAME]" at bounding box center [1487, 20] width 99 height 16
click at [1493, 68] on link "Account" at bounding box center [1509, 66] width 33 height 12
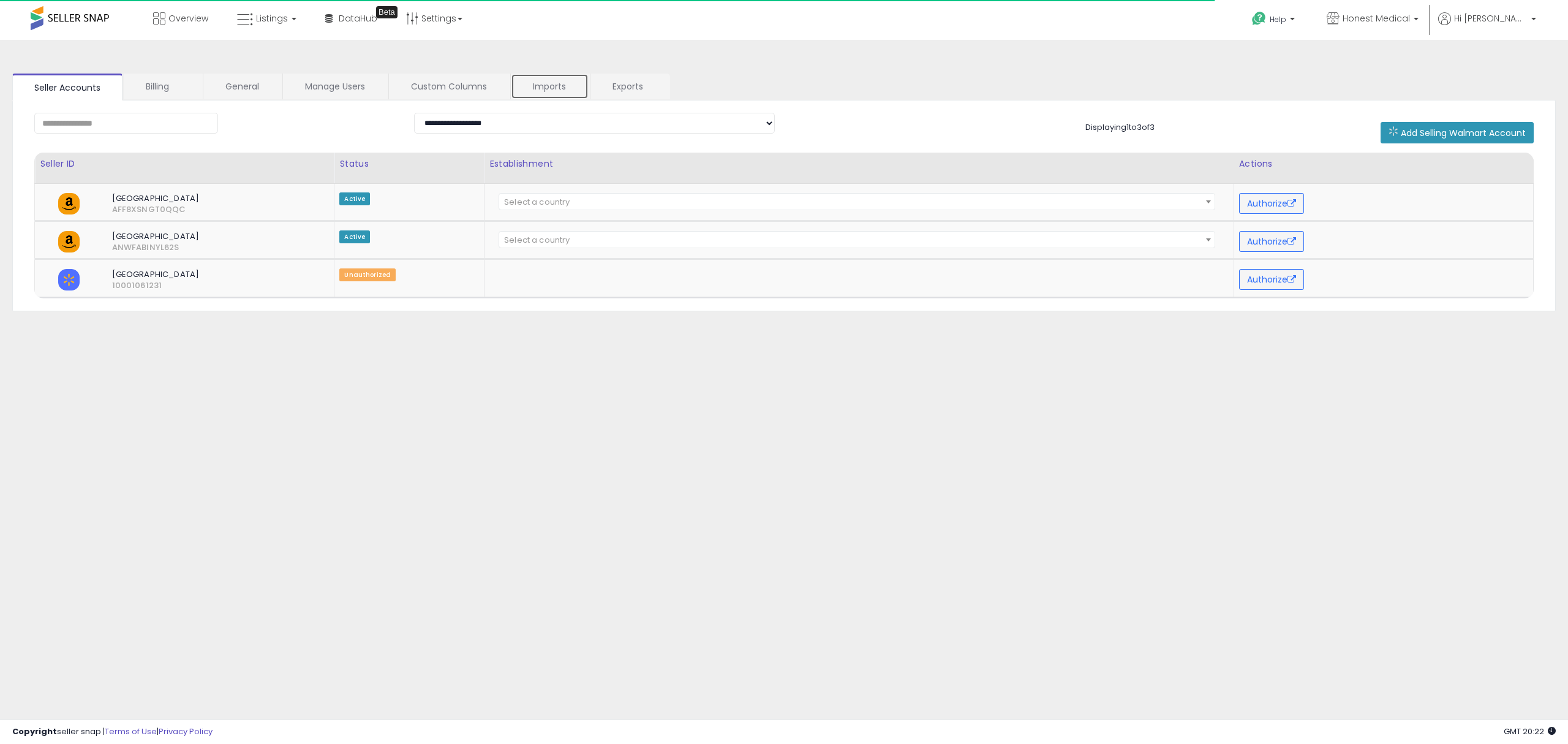
click at [530, 98] on link "Imports" at bounding box center [550, 86] width 78 height 25
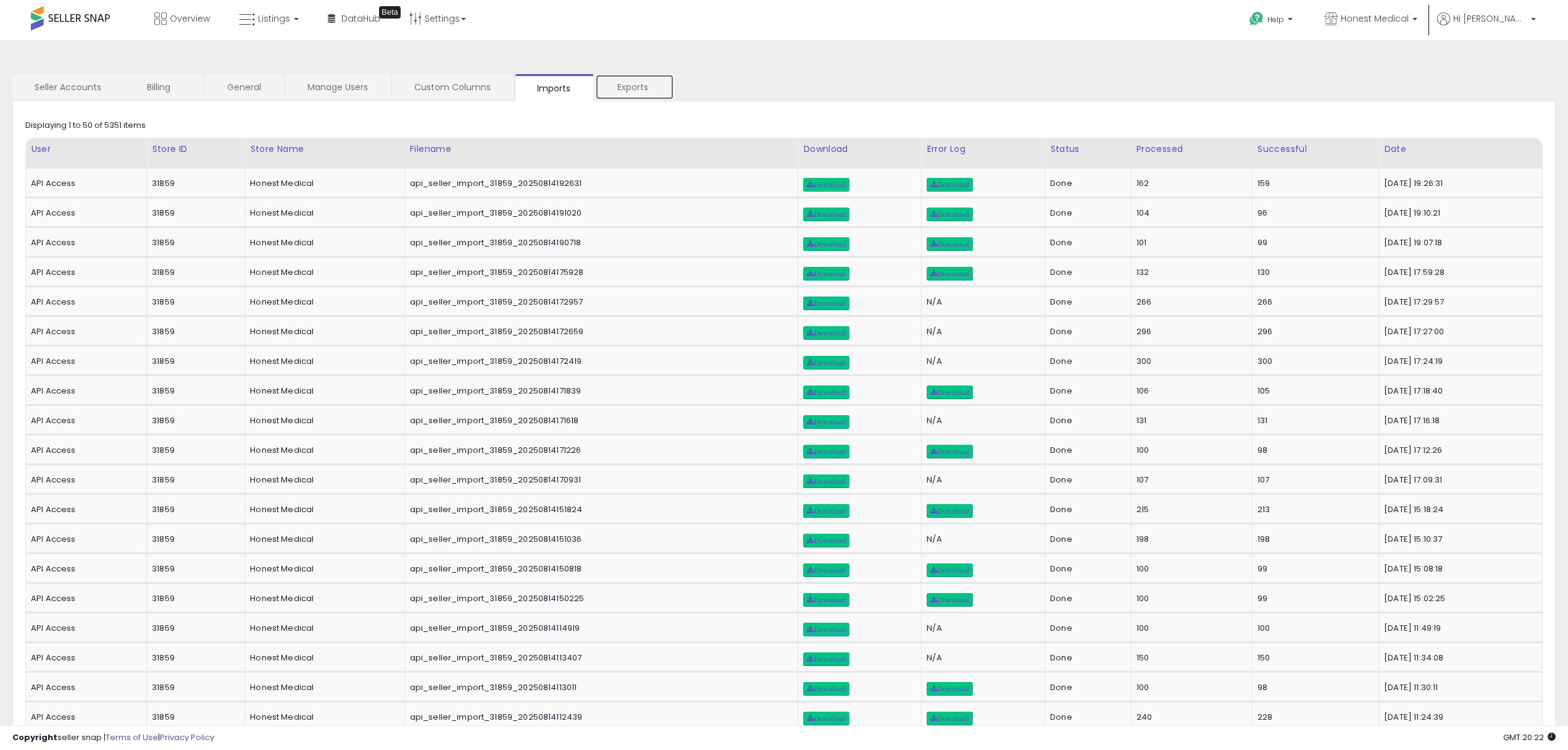
click at [641, 95] on link "Exports" at bounding box center [635, 87] width 79 height 26
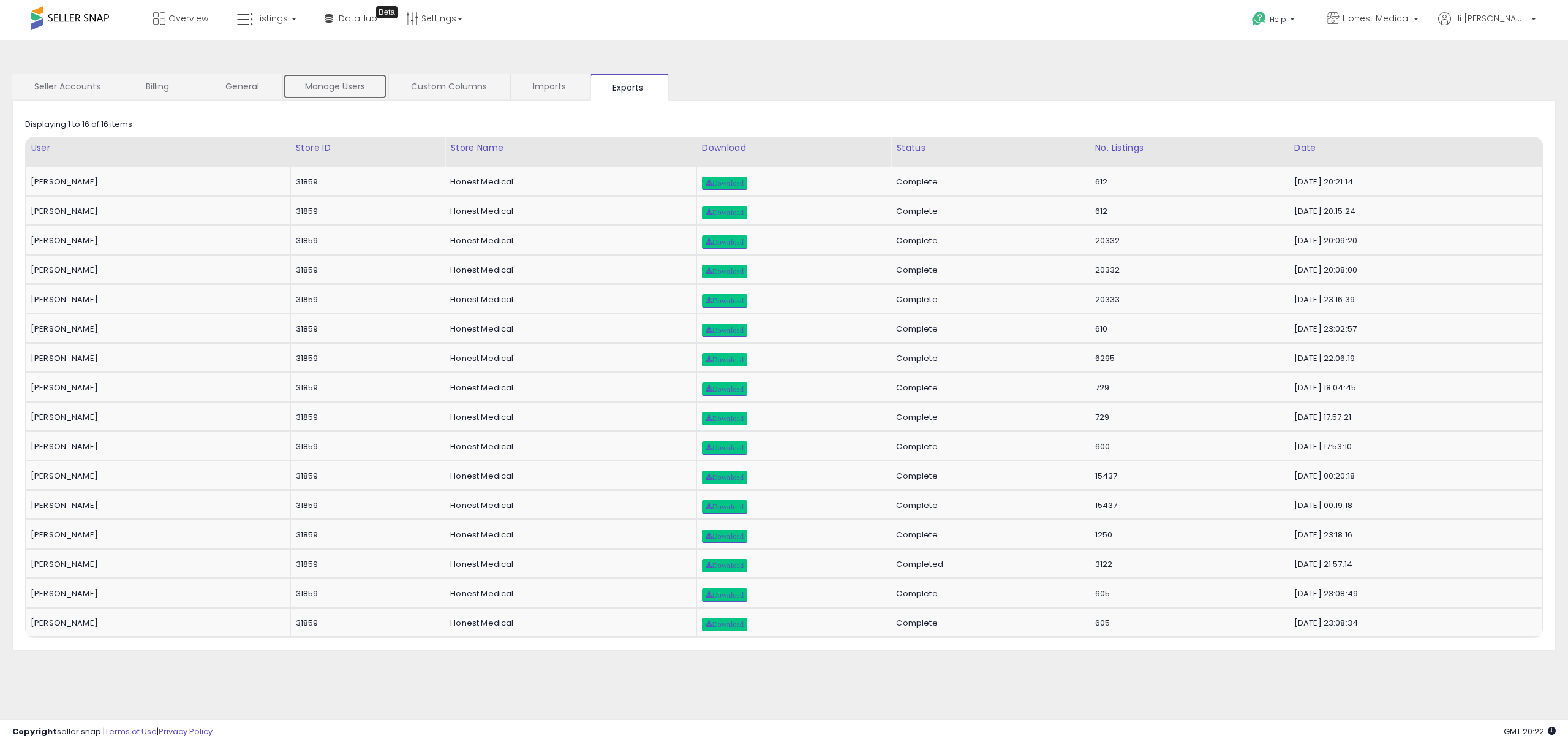
click at [341, 75] on link "Manage Users" at bounding box center [334, 86] width 104 height 25
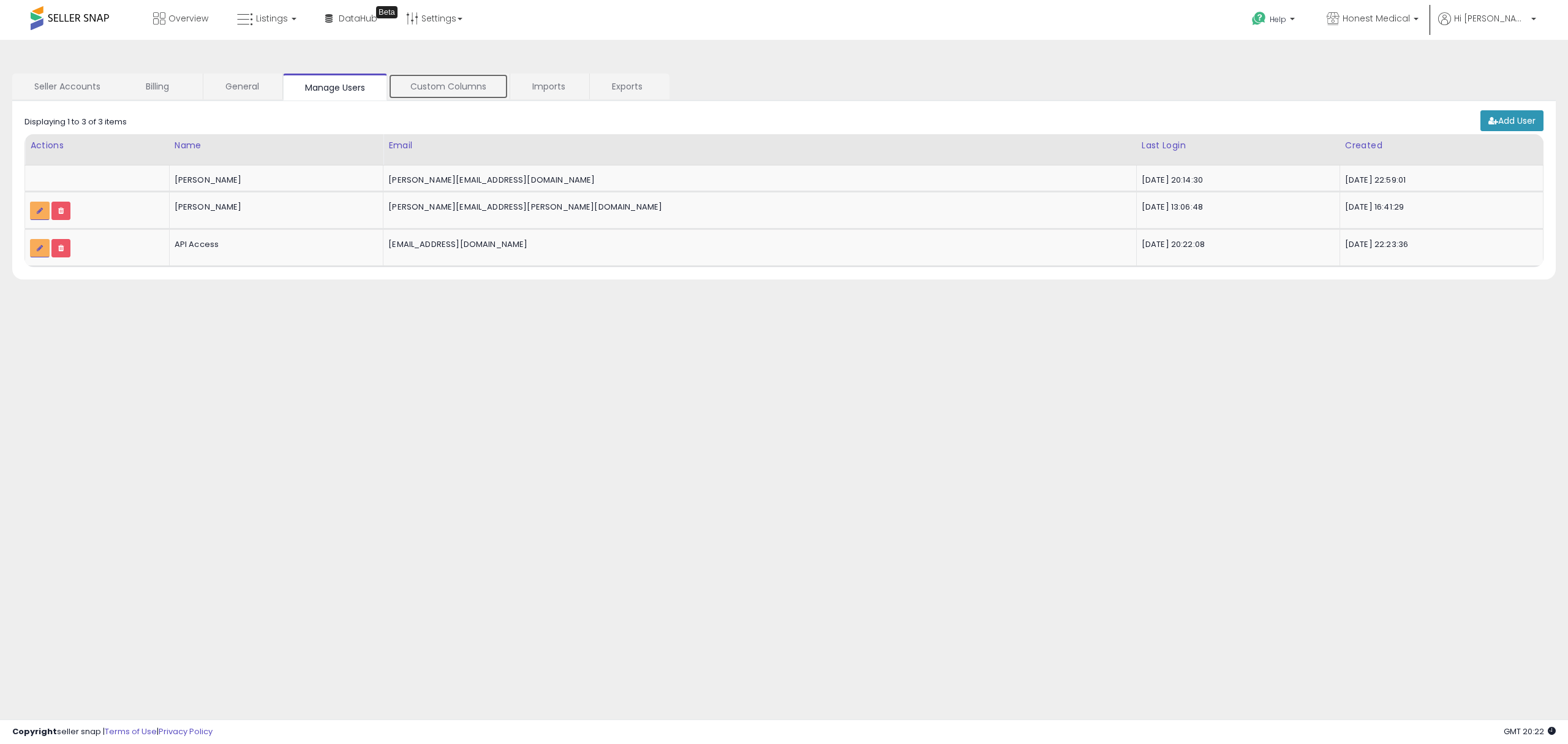
click at [439, 84] on link "Custom Columns" at bounding box center [448, 86] width 120 height 25
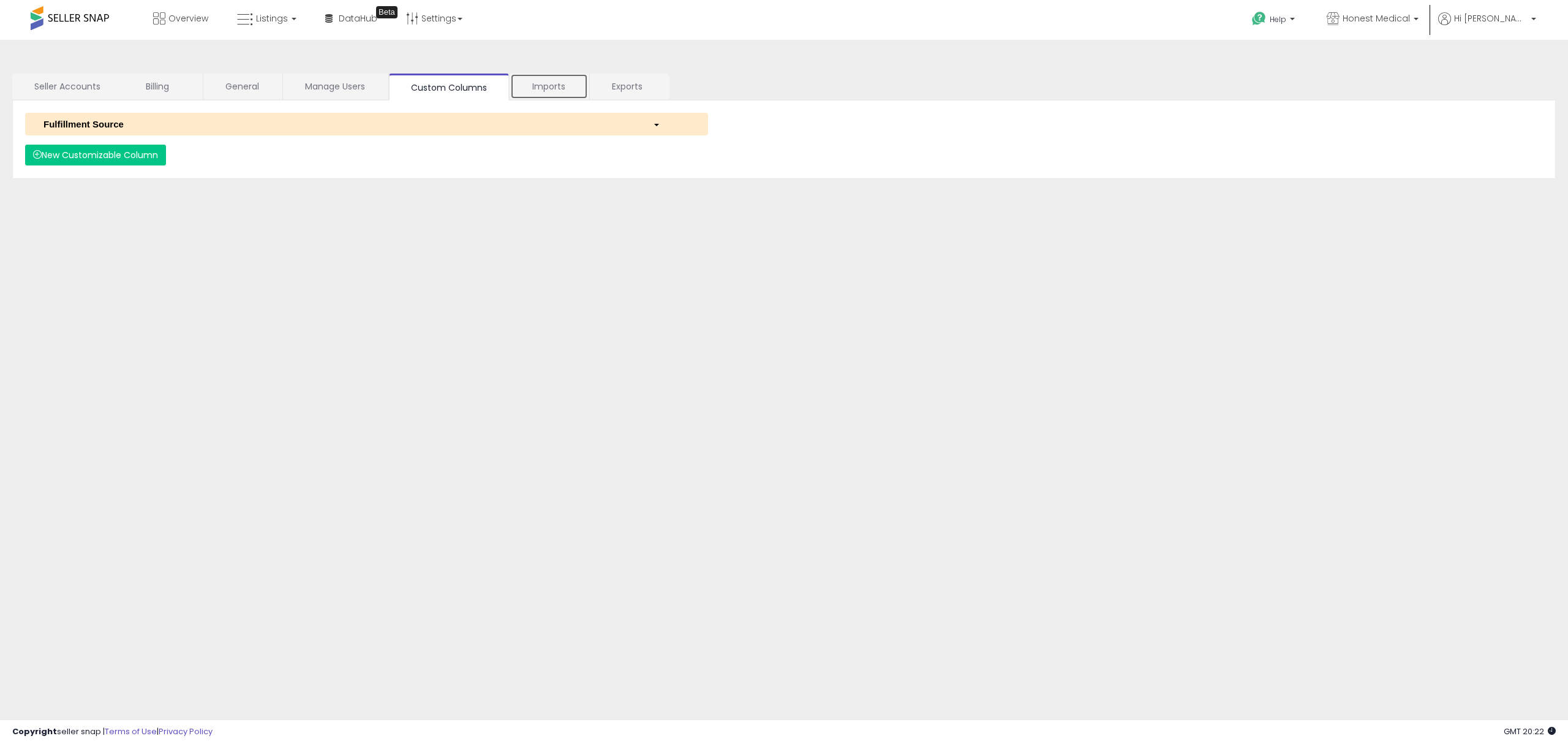
click at [542, 84] on link "Imports" at bounding box center [549, 86] width 78 height 25
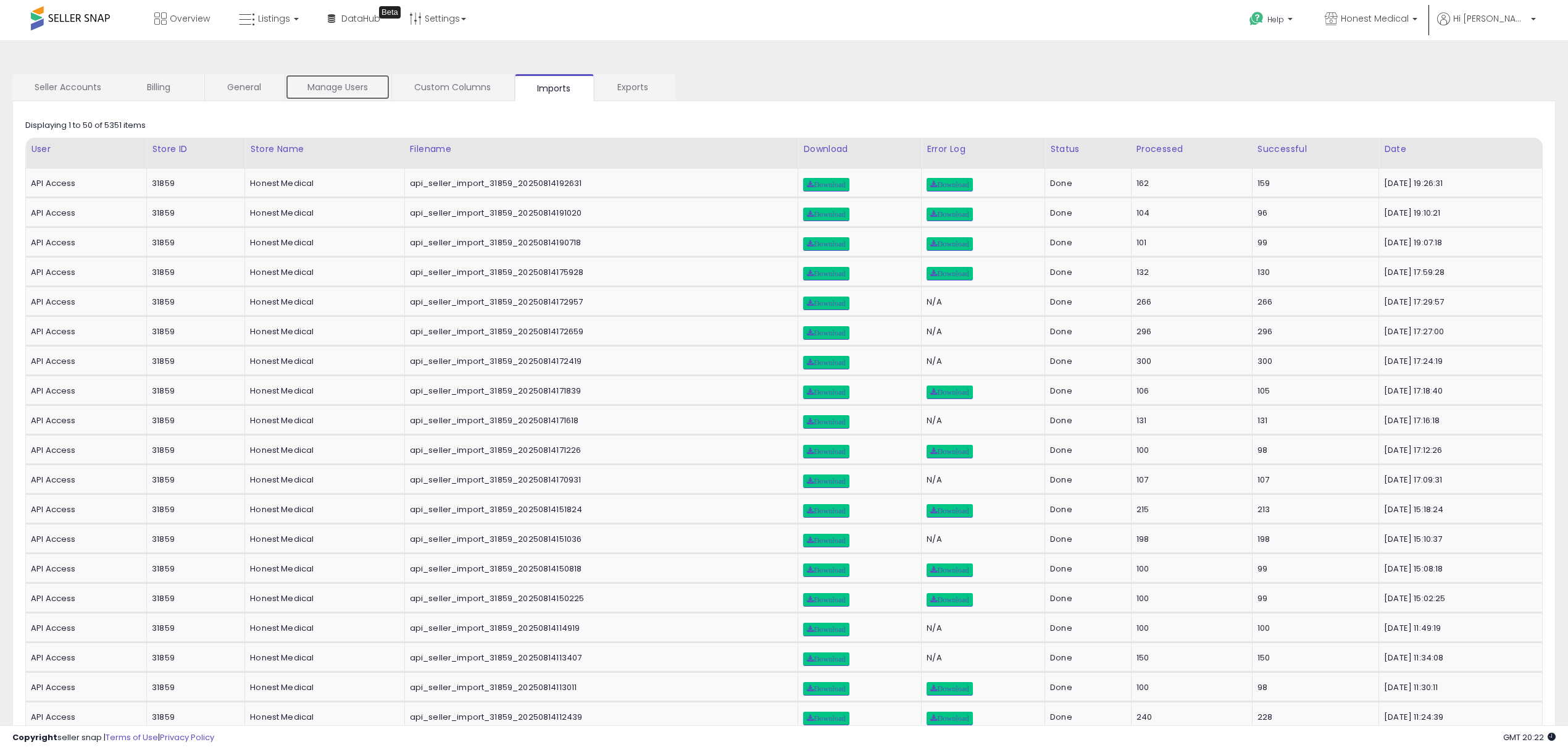
click at [337, 90] on link "Manage Users" at bounding box center [337, 87] width 105 height 26
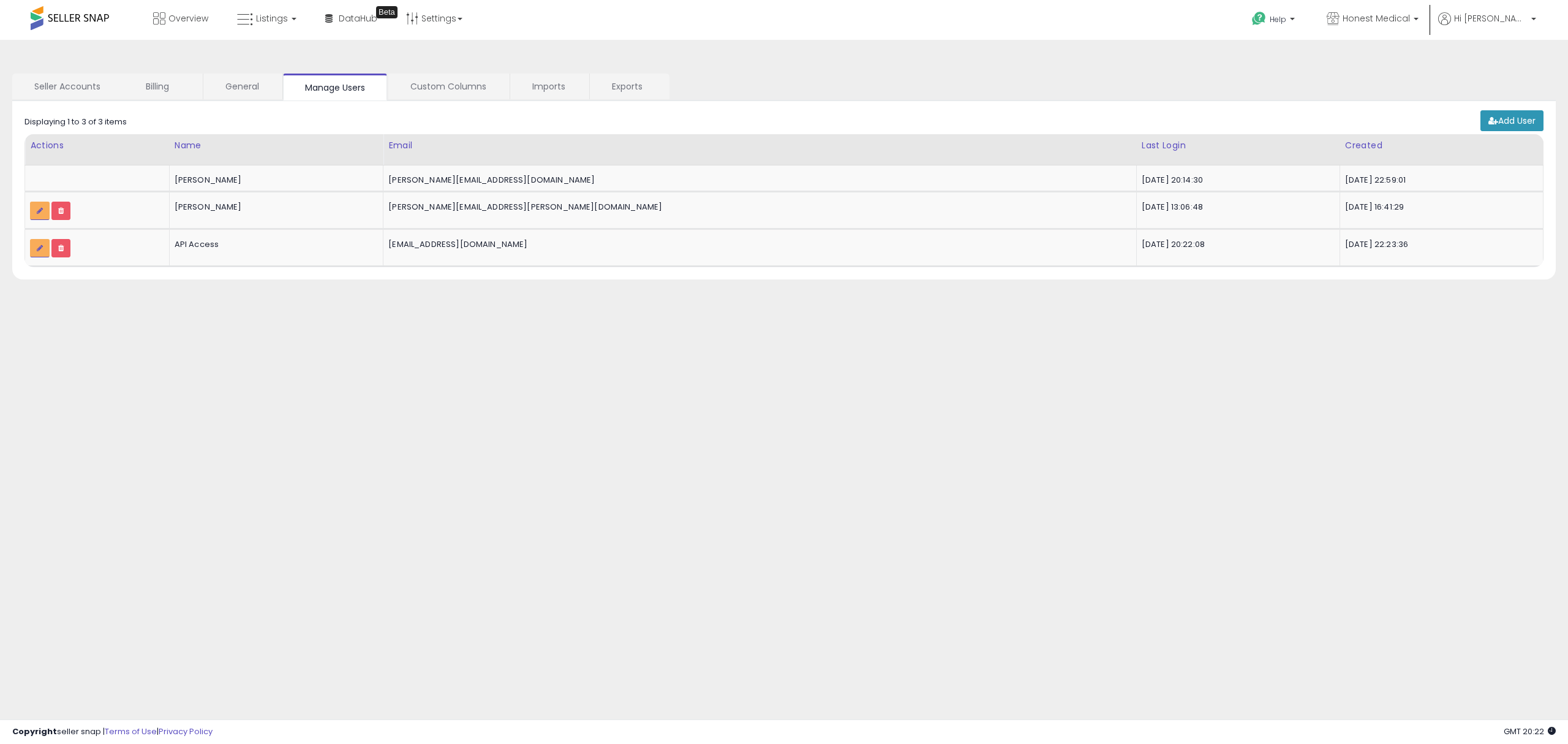
click at [213, 65] on div "**********" at bounding box center [783, 306] width 1556 height 509
click at [212, 87] on link "General" at bounding box center [242, 86] width 78 height 25
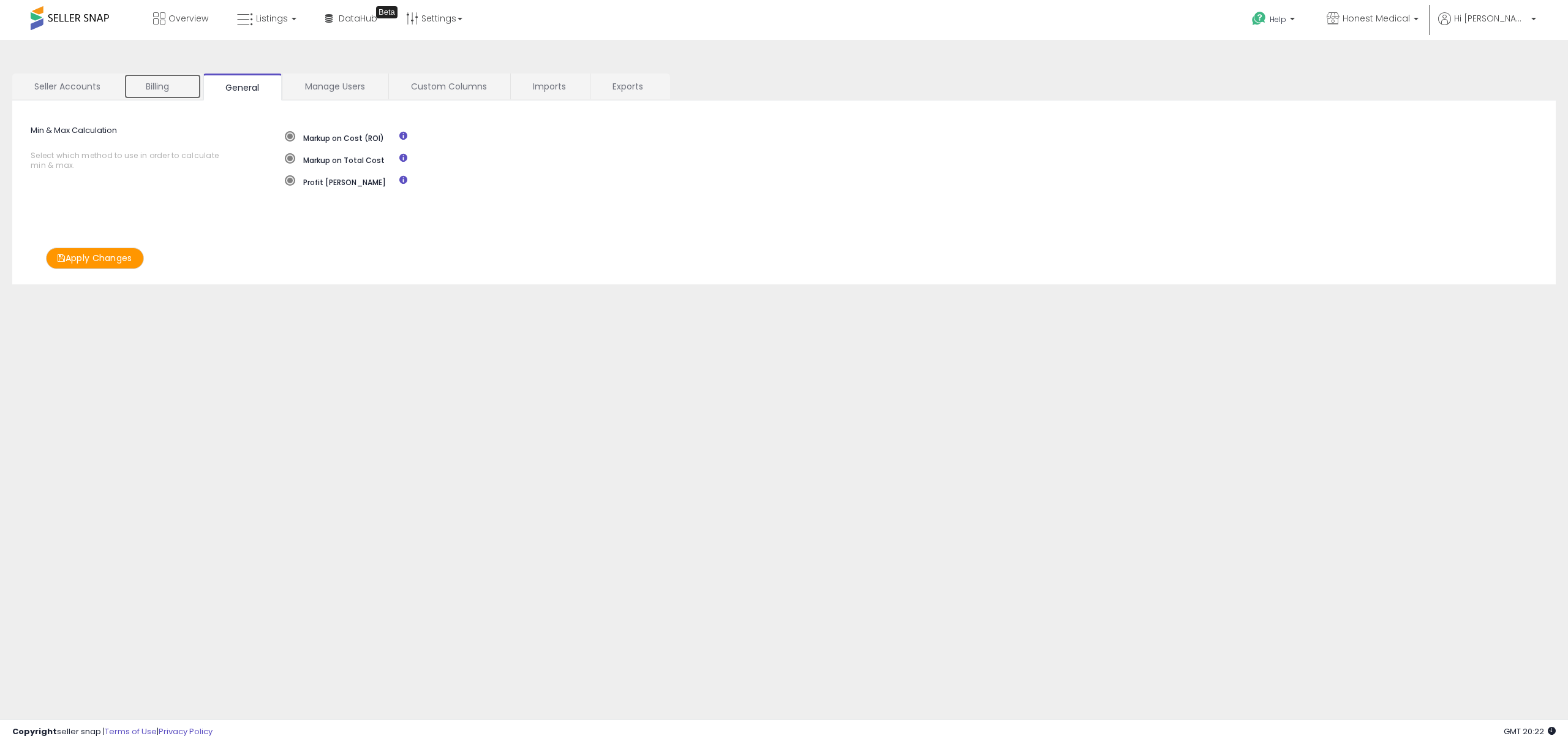
click at [170, 91] on link "Billing" at bounding box center [162, 86] width 78 height 25
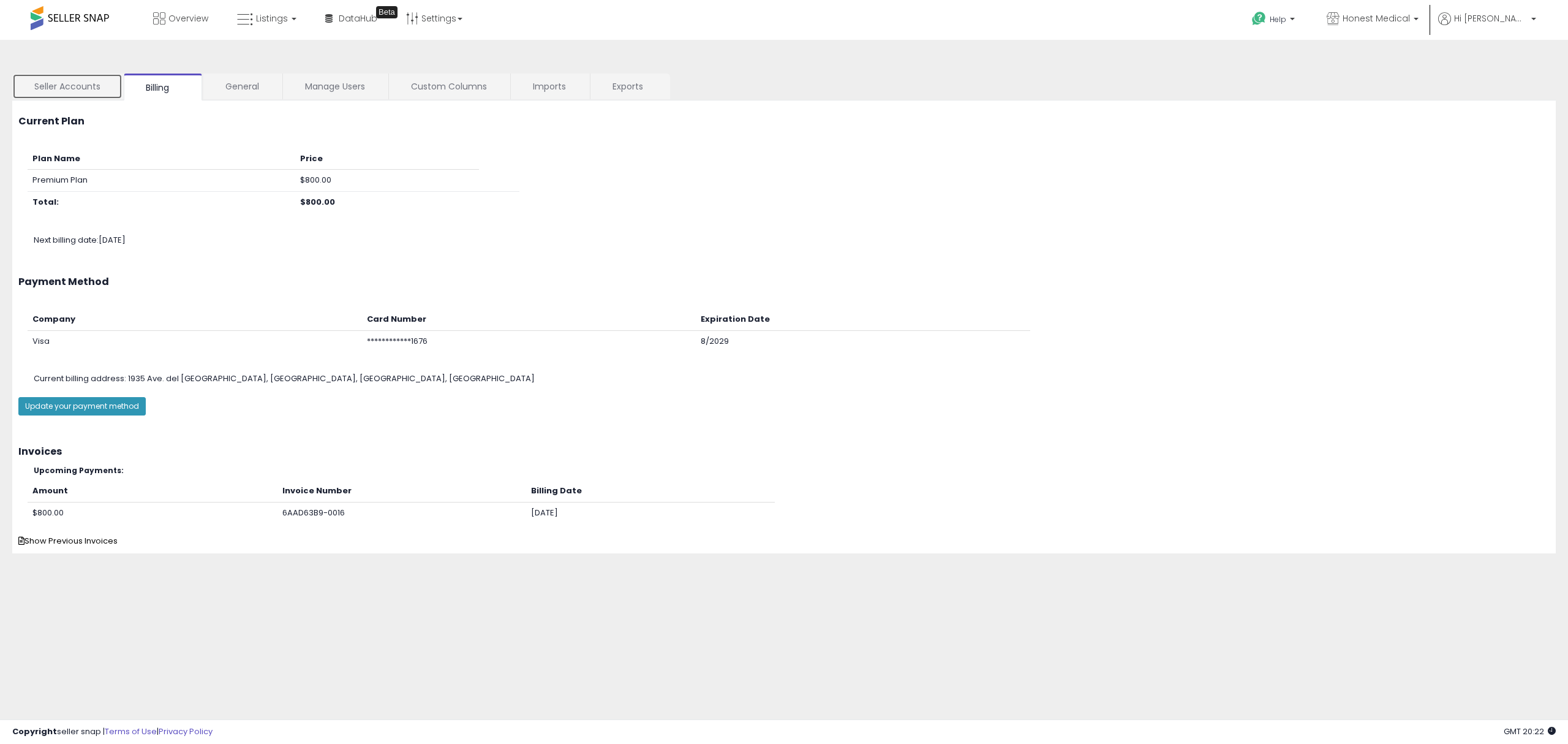
click at [69, 91] on link "Seller Accounts" at bounding box center [67, 86] width 111 height 25
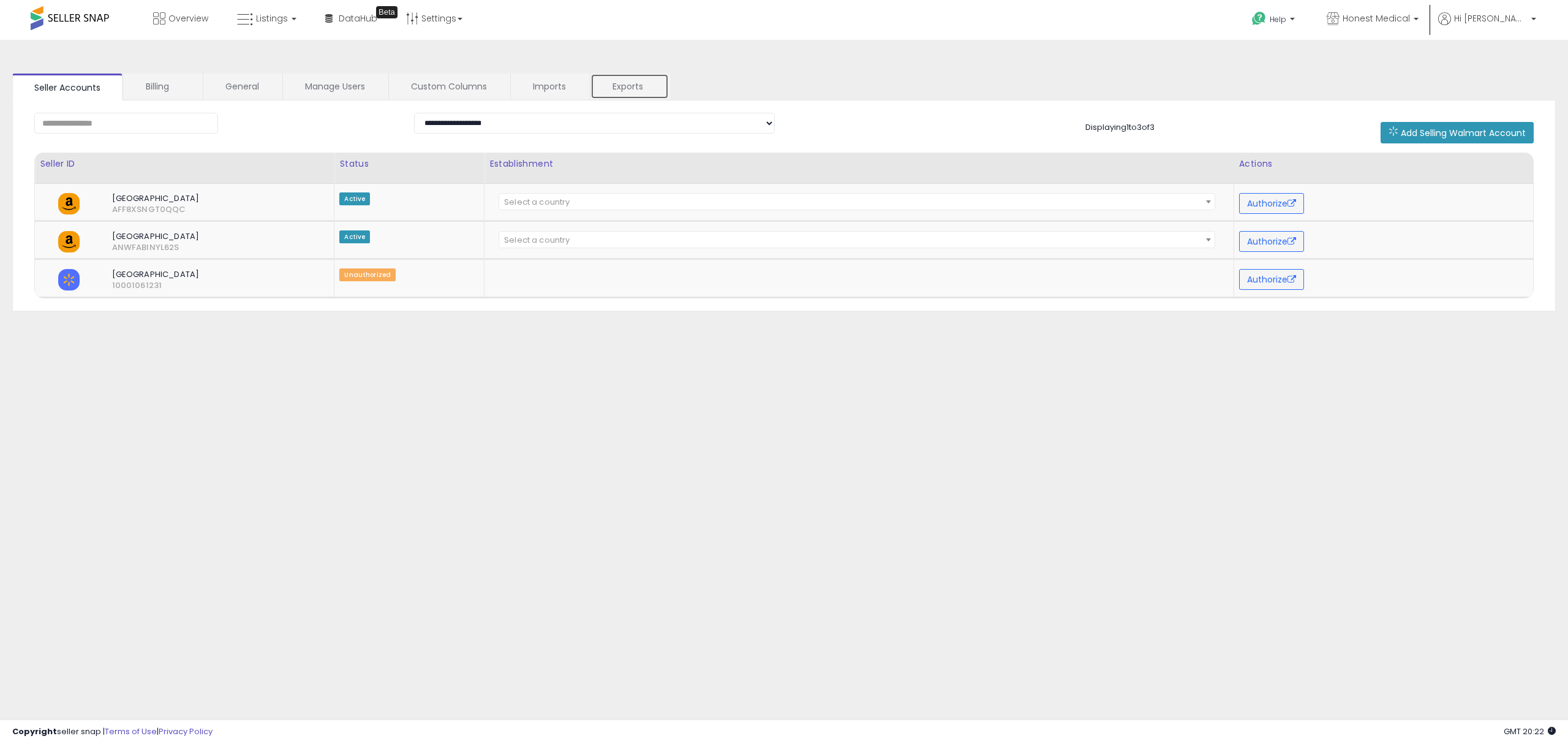
click at [632, 75] on link "Exports" at bounding box center [630, 86] width 79 height 25
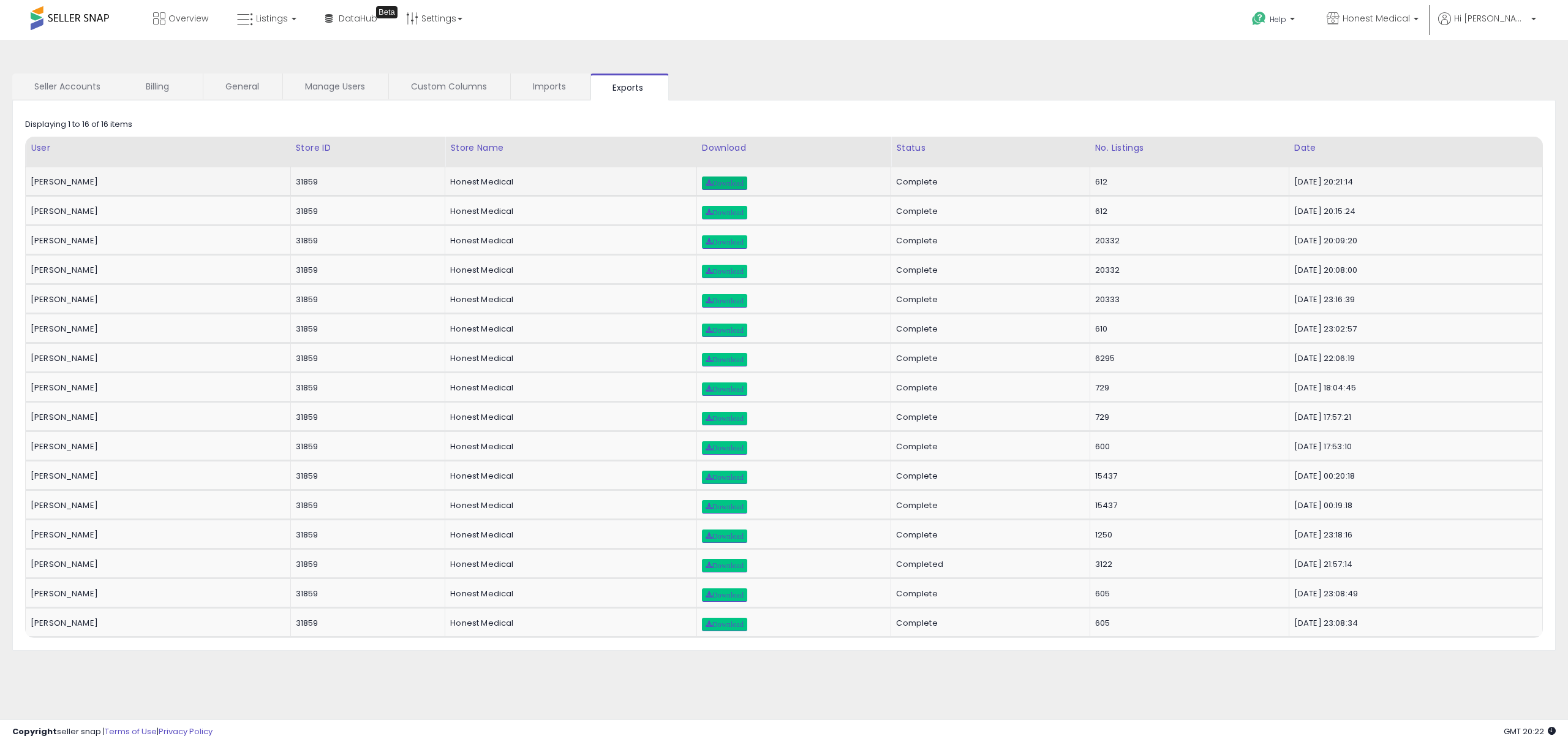
click at [702, 177] on link "Download" at bounding box center [724, 183] width 45 height 13
